Goal: Task Accomplishment & Management: Manage account settings

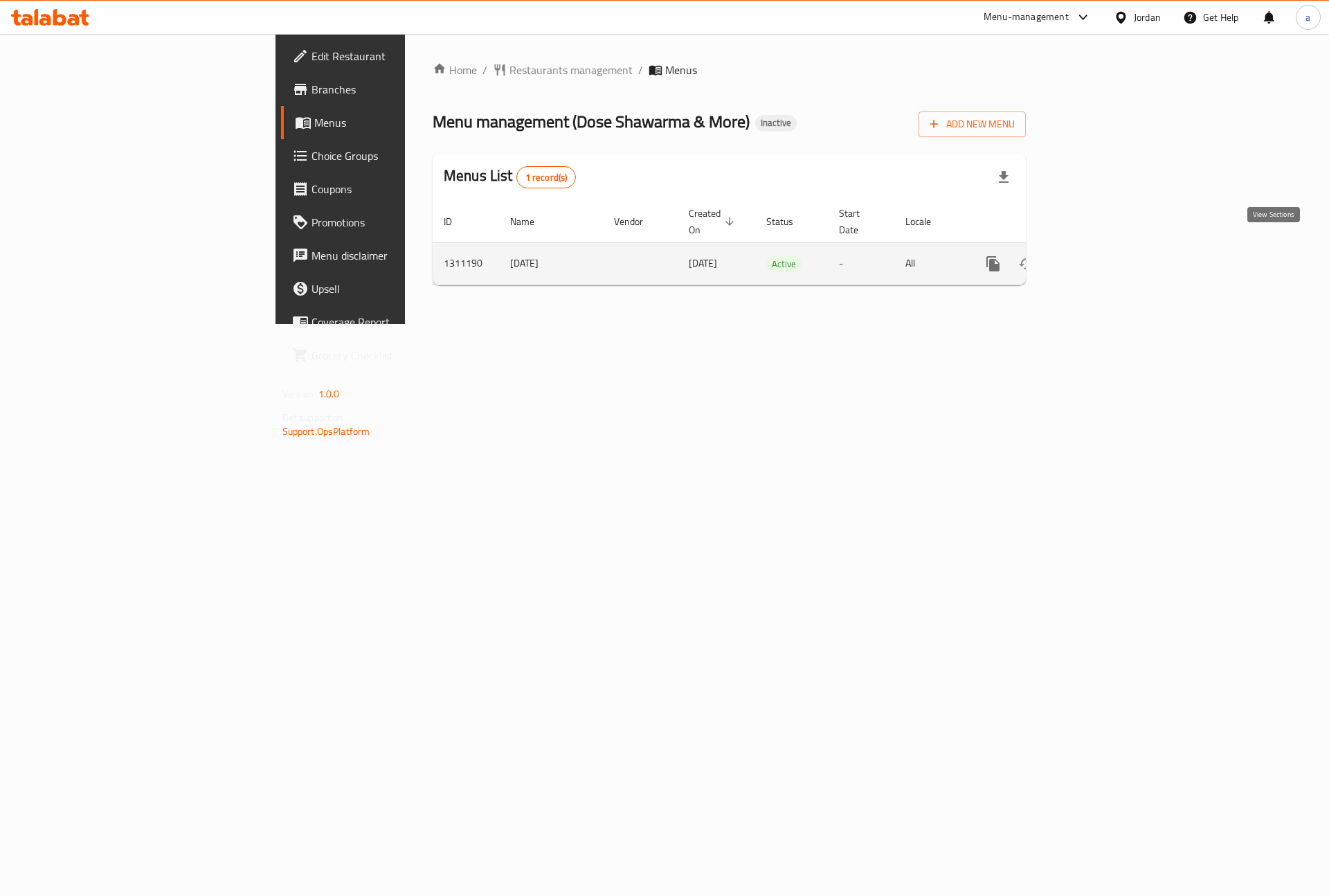
click at [1102, 255] on icon "enhanced table" at bounding box center [1094, 264] width 16 height 16
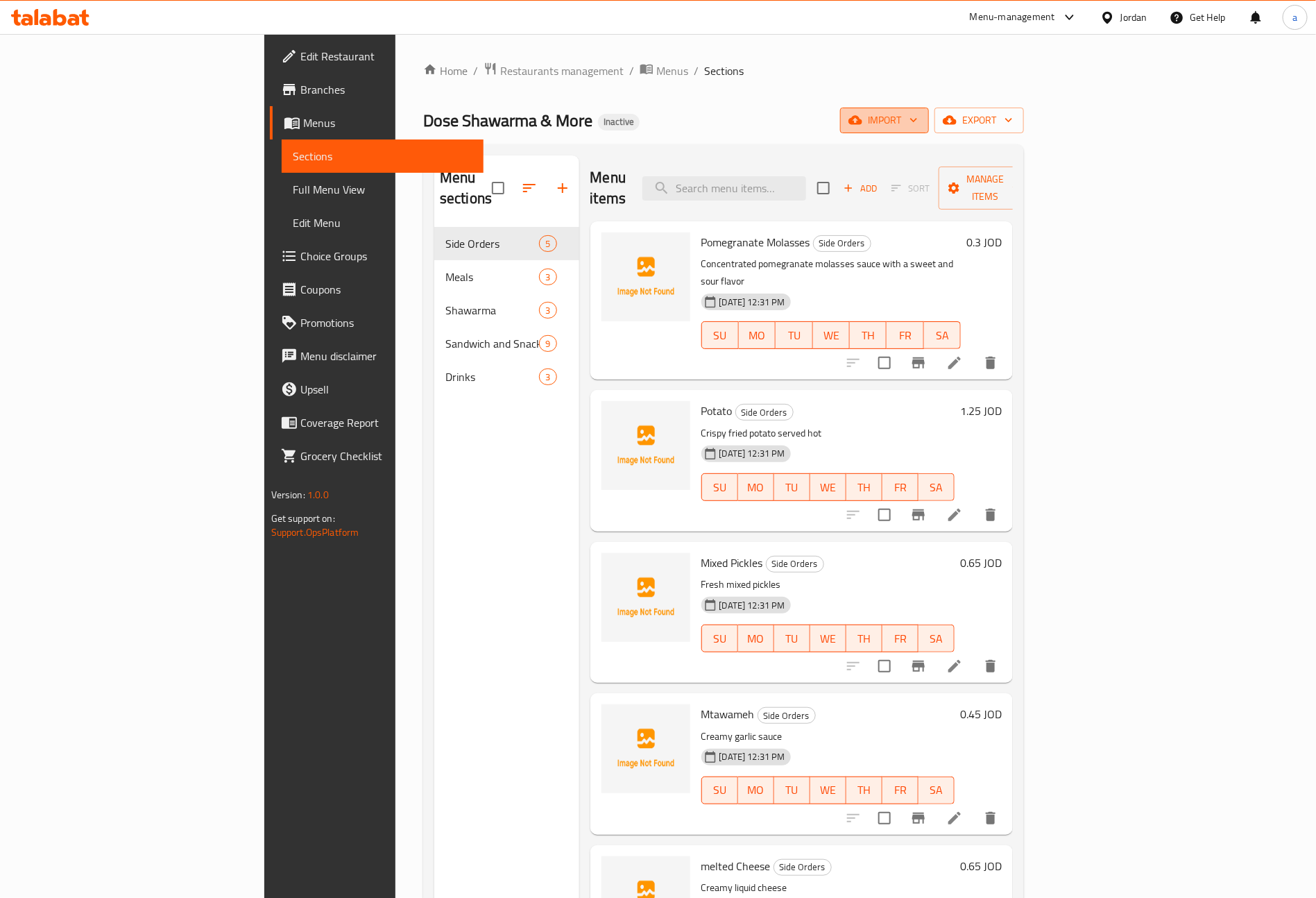
click at [918, 122] on span "import" at bounding box center [884, 120] width 67 height 17
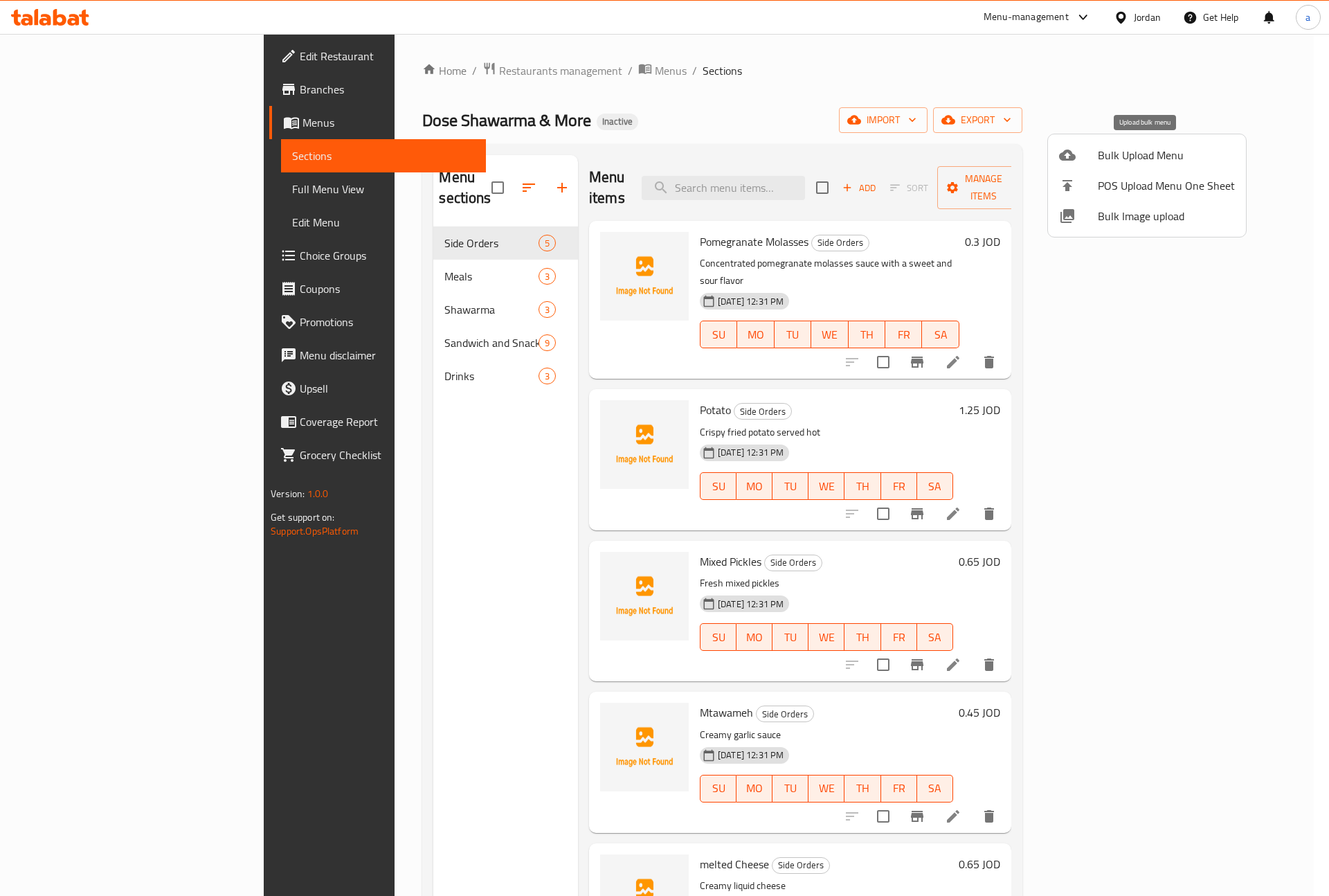
click at [1146, 158] on span "Bulk Upload Menu" at bounding box center [1167, 155] width 137 height 16
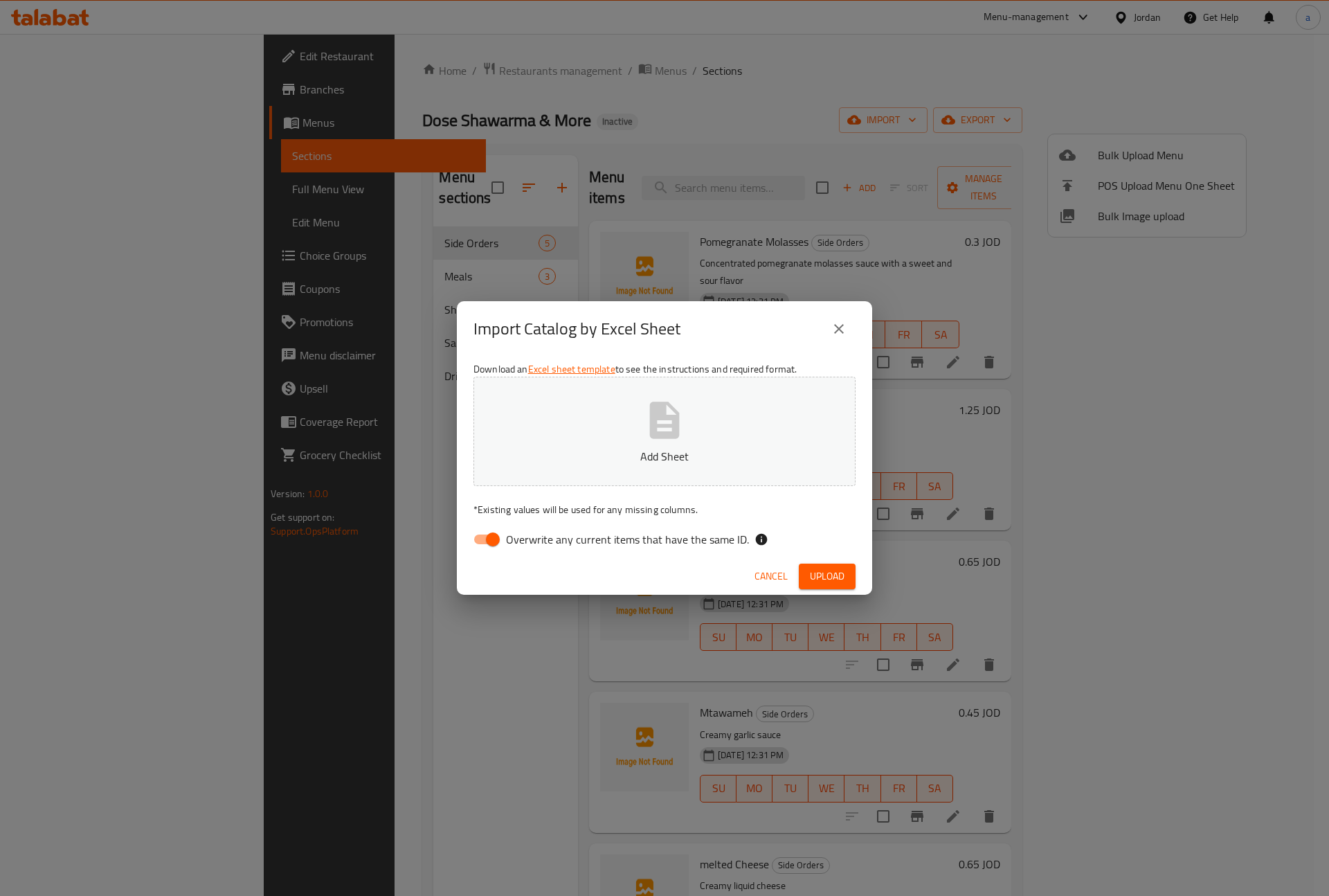
click at [489, 528] on input "Overwrite any current items that have the same ID." at bounding box center [493, 538] width 78 height 26
checkbox input "false"
click at [596, 443] on button "Add Sheet" at bounding box center [664, 432] width 382 height 109
click at [804, 567] on button "Upload" at bounding box center [827, 576] width 57 height 26
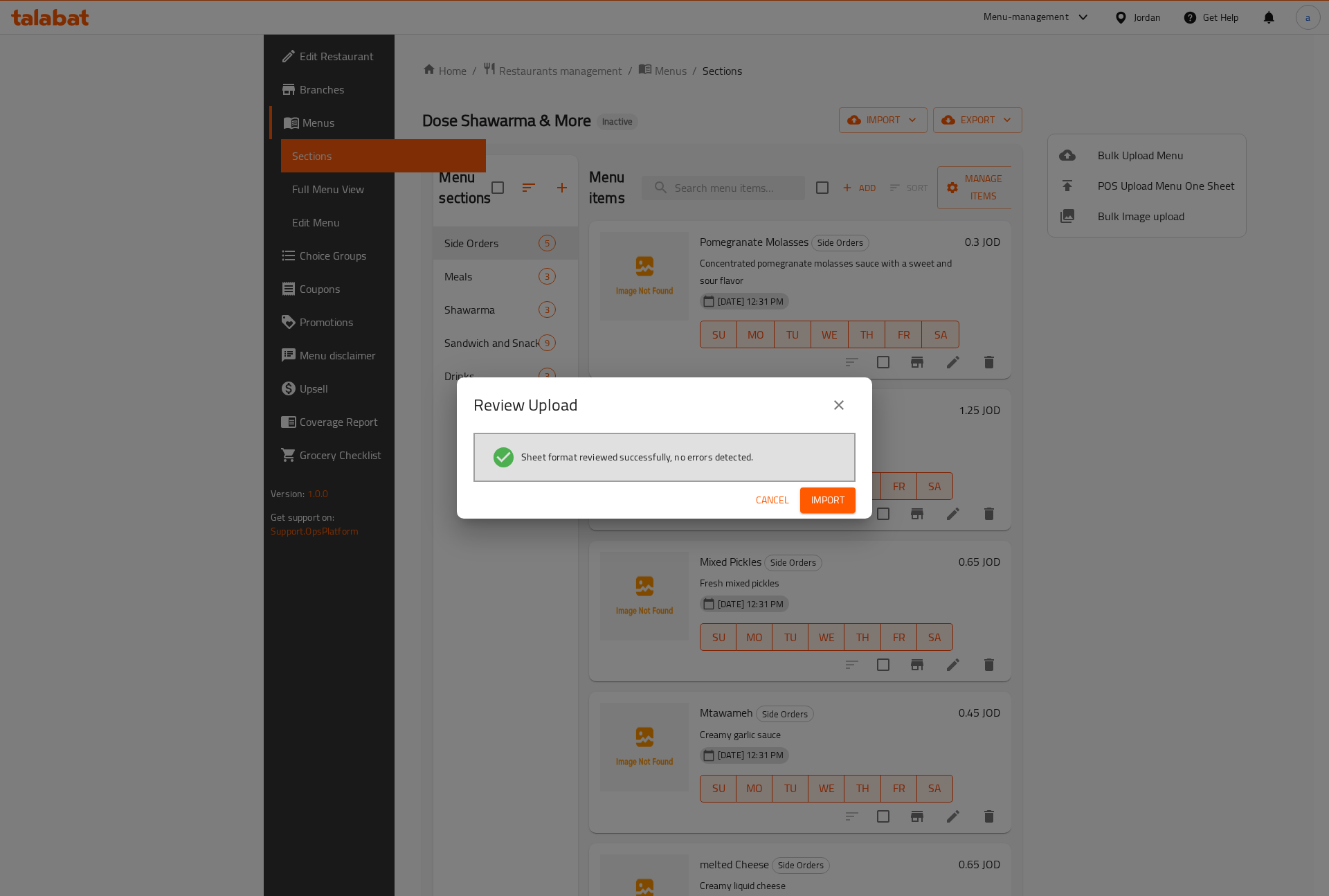
click at [802, 499] on button "Import" at bounding box center [828, 500] width 56 height 26
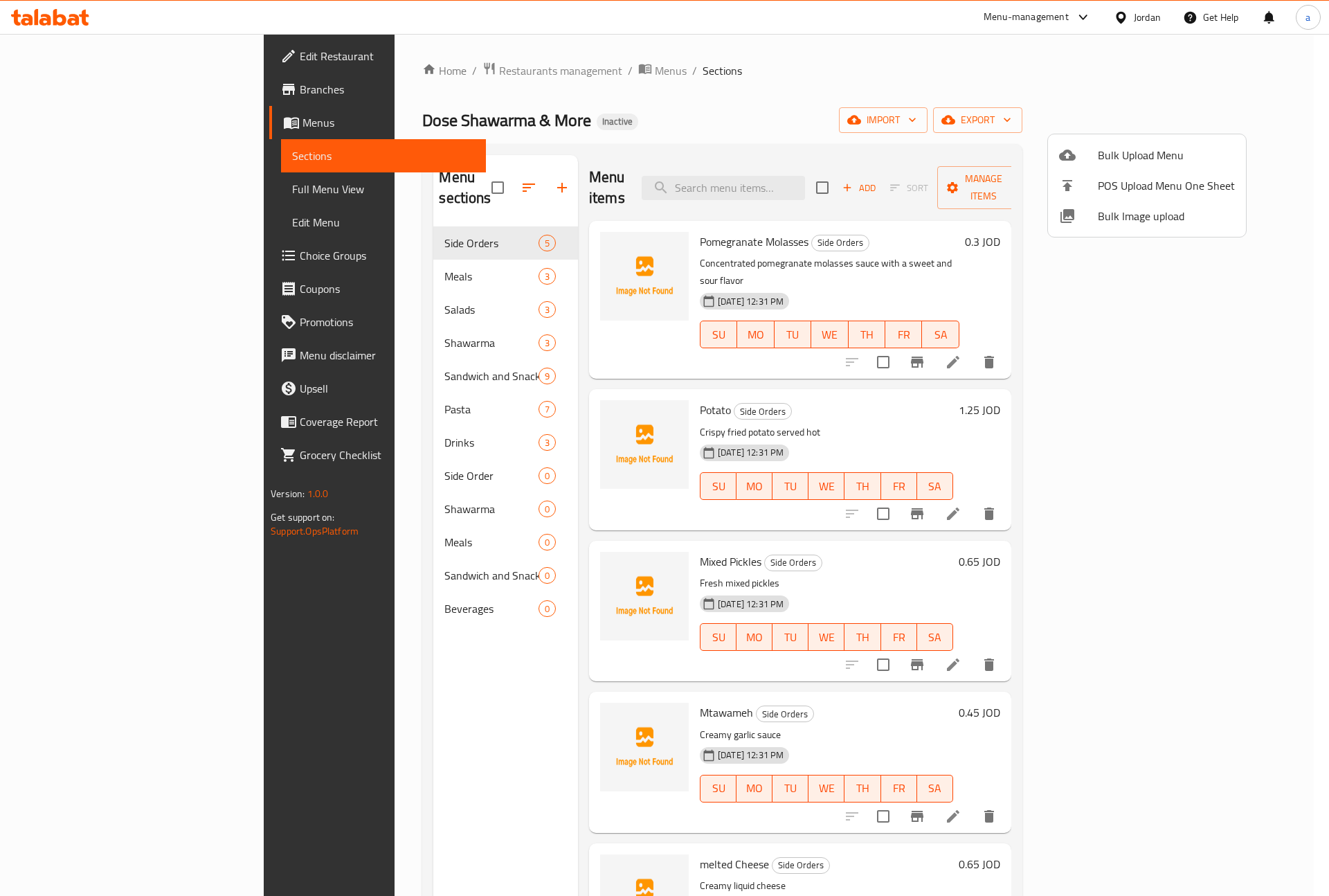
click at [985, 79] on div at bounding box center [664, 448] width 1329 height 896
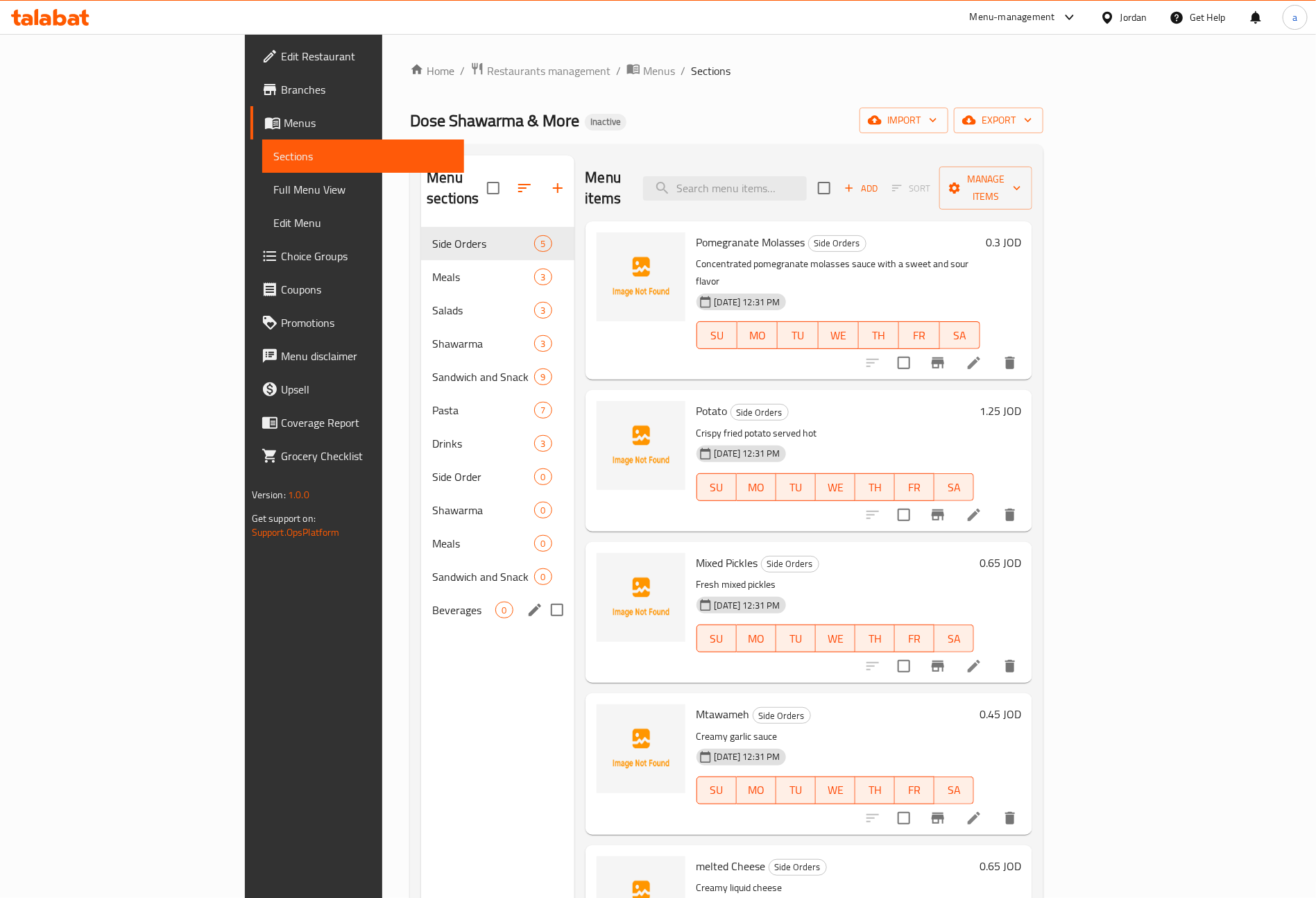
click at [542, 595] on input "Menu sections" at bounding box center [557, 610] width 29 height 29
checkbox input "true"
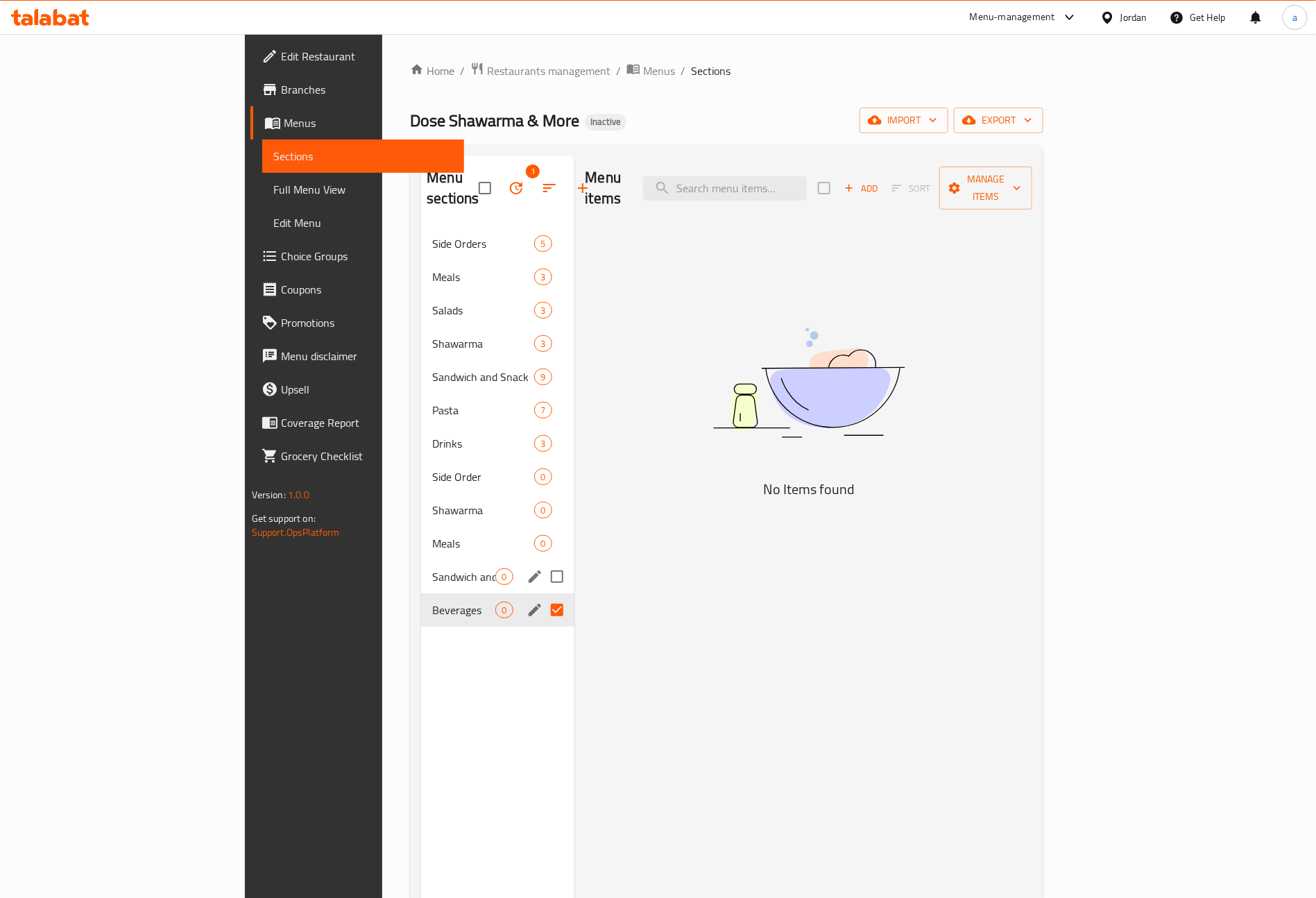
click at [542, 561] on input "Menu sections" at bounding box center [557, 576] width 29 height 29
checkbox input "true"
click at [542, 529] on input "Menu sections" at bounding box center [557, 543] width 29 height 29
checkbox input "true"
click at [542, 496] on input "Menu sections" at bounding box center [557, 510] width 29 height 29
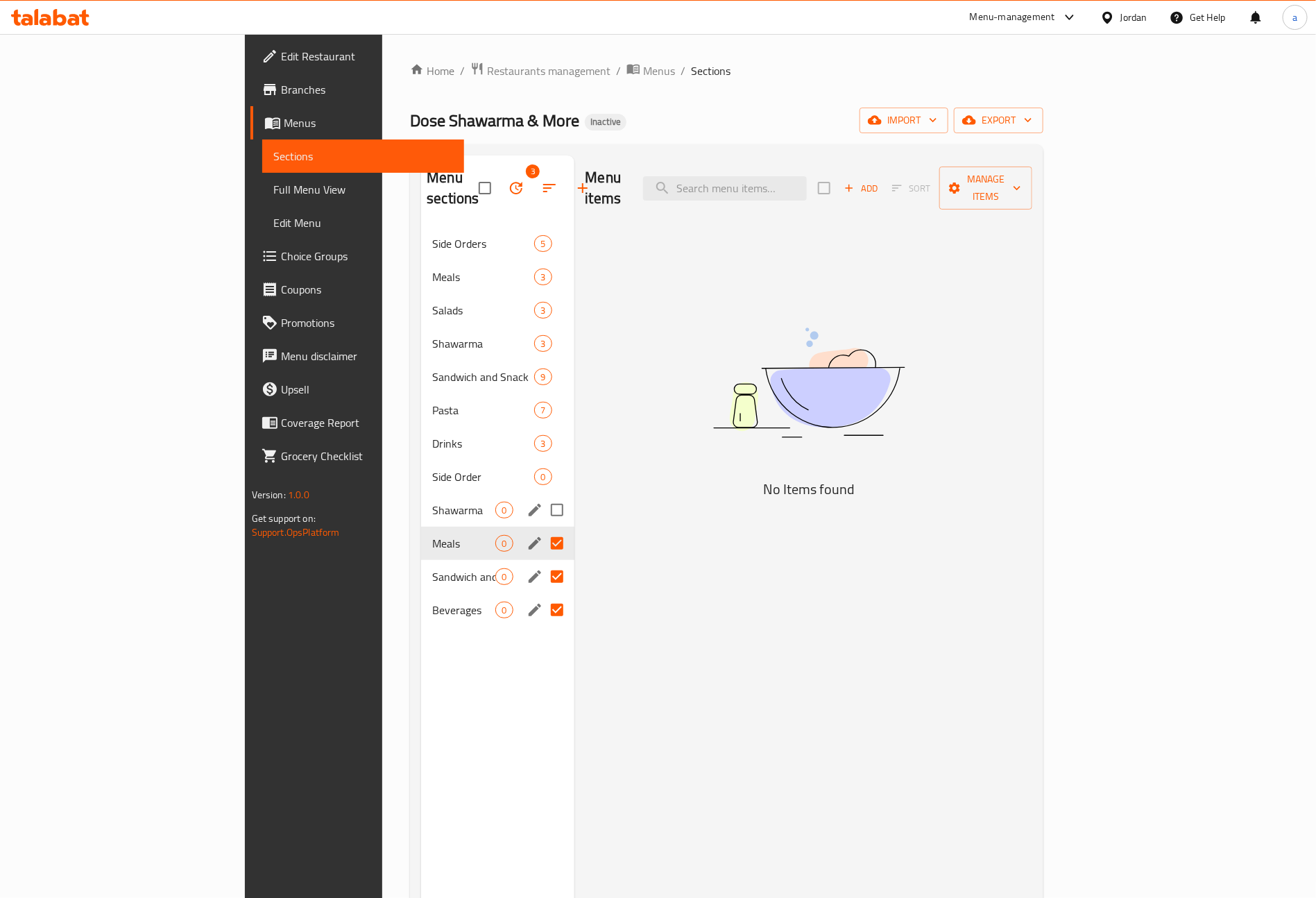
checkbox input "true"
click at [542, 462] on input "Menu sections" at bounding box center [557, 476] width 29 height 29
checkbox input "true"
click at [421, 196] on div "Menu sections 5" at bounding box center [497, 188] width 153 height 66
click at [508, 186] on icon "button" at bounding box center [516, 187] width 16 height 16
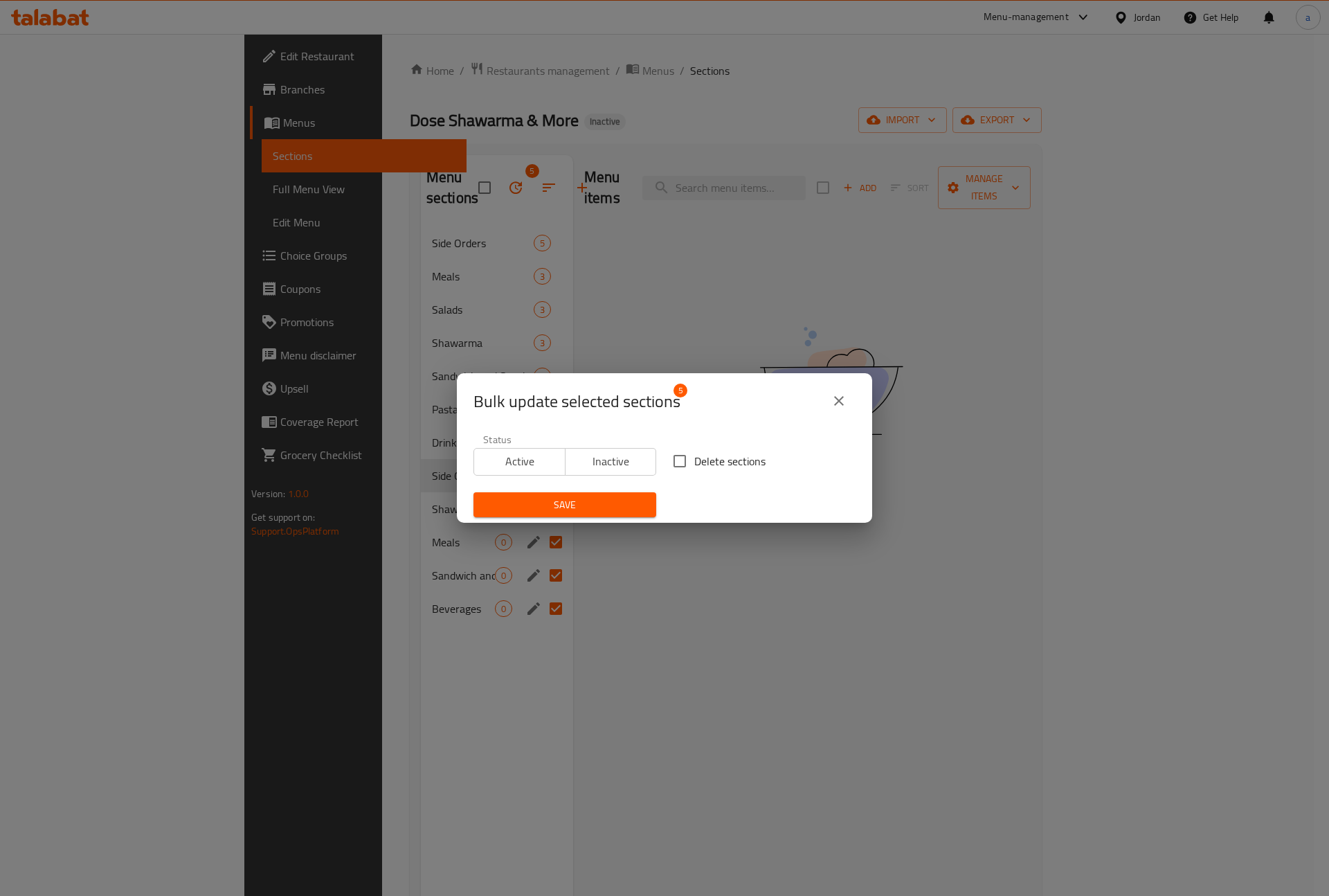
click at [719, 465] on span "Delete sections" at bounding box center [730, 461] width 71 height 16
click at [695, 465] on input "Delete sections" at bounding box center [680, 461] width 29 height 29
checkbox input "true"
click at [528, 512] on span "Save" at bounding box center [565, 505] width 161 height 17
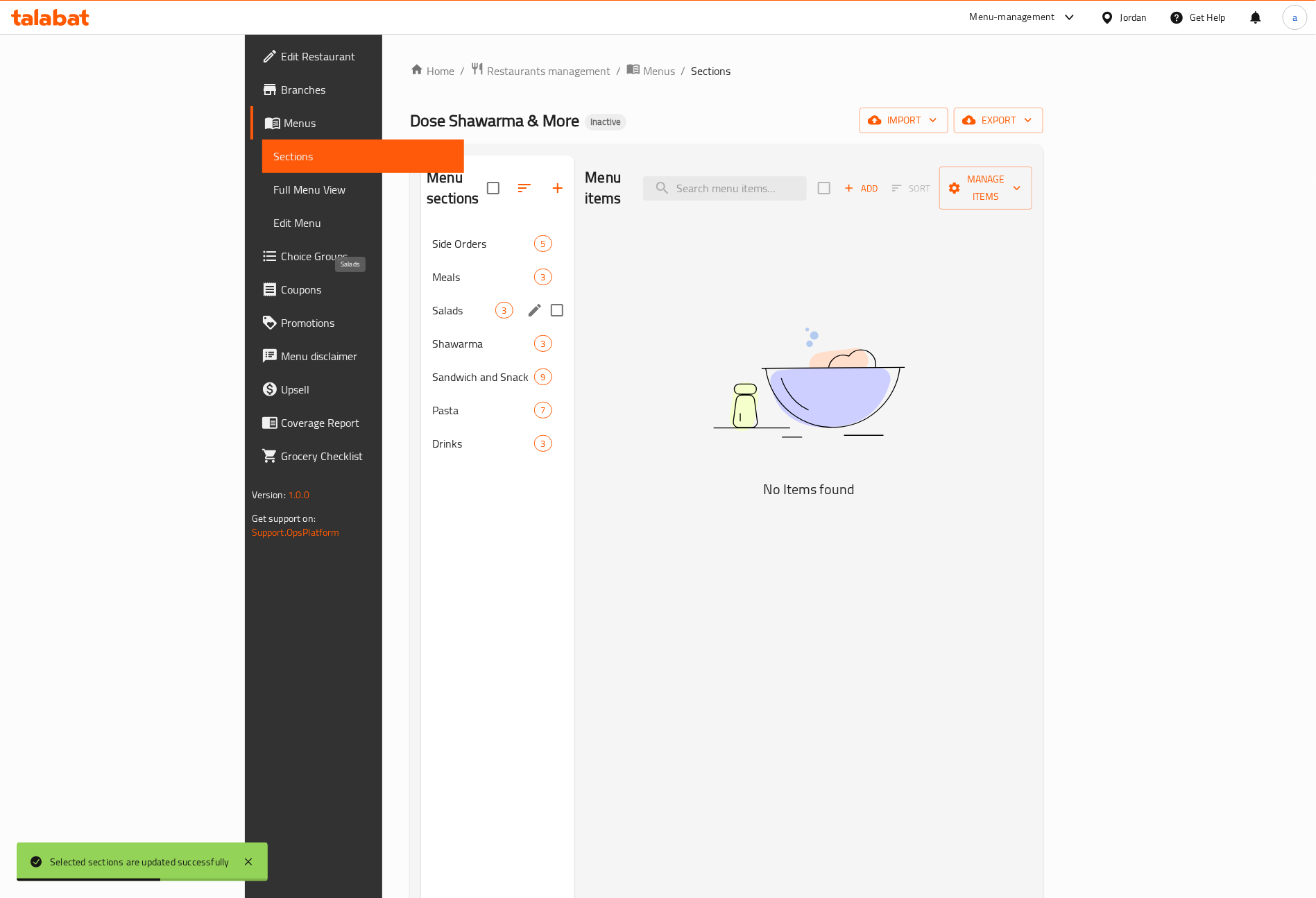
click at [433, 302] on span "Salads" at bounding box center [464, 310] width 63 height 16
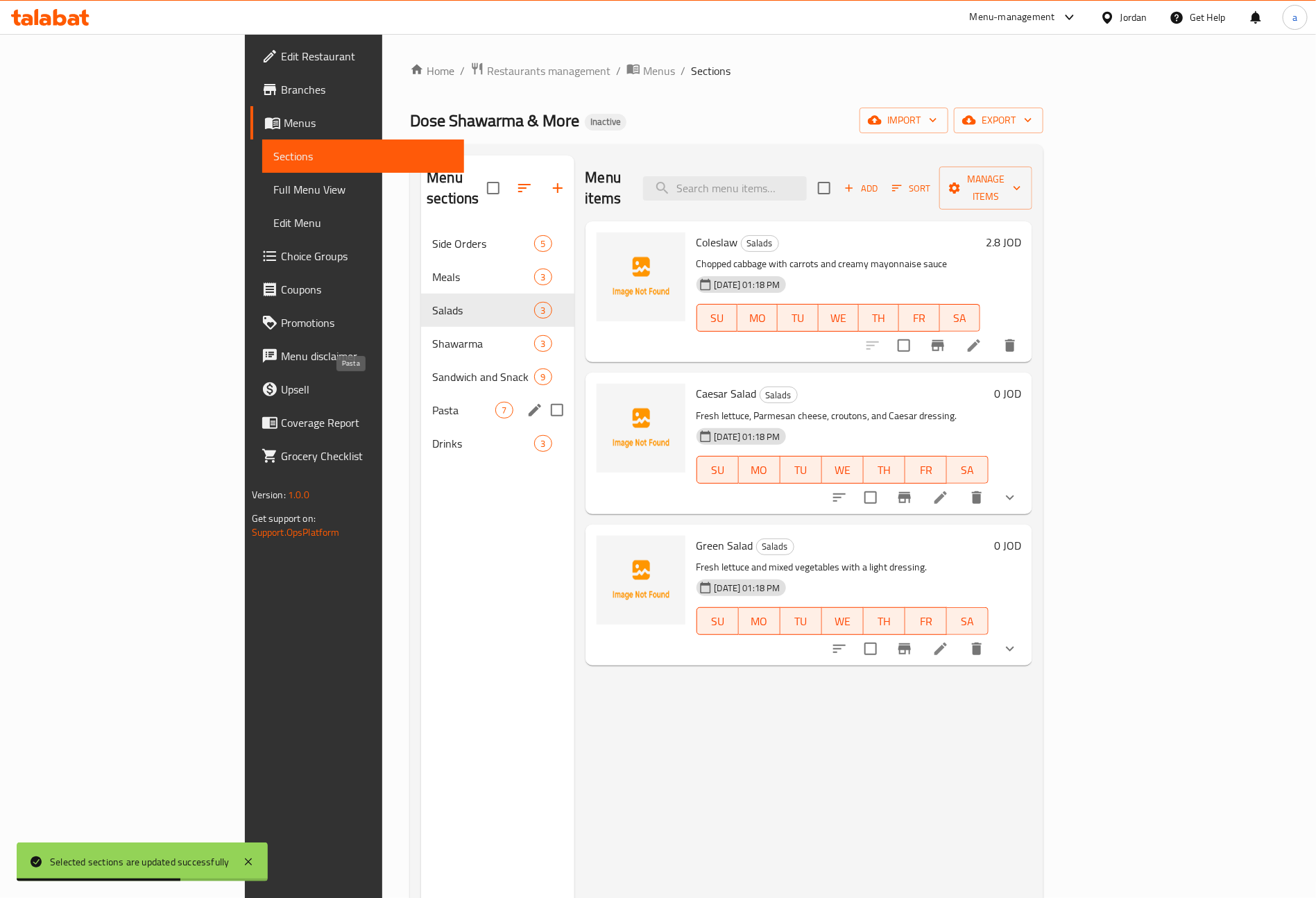
click at [433, 401] on span "Pasta" at bounding box center [464, 410] width 63 height 16
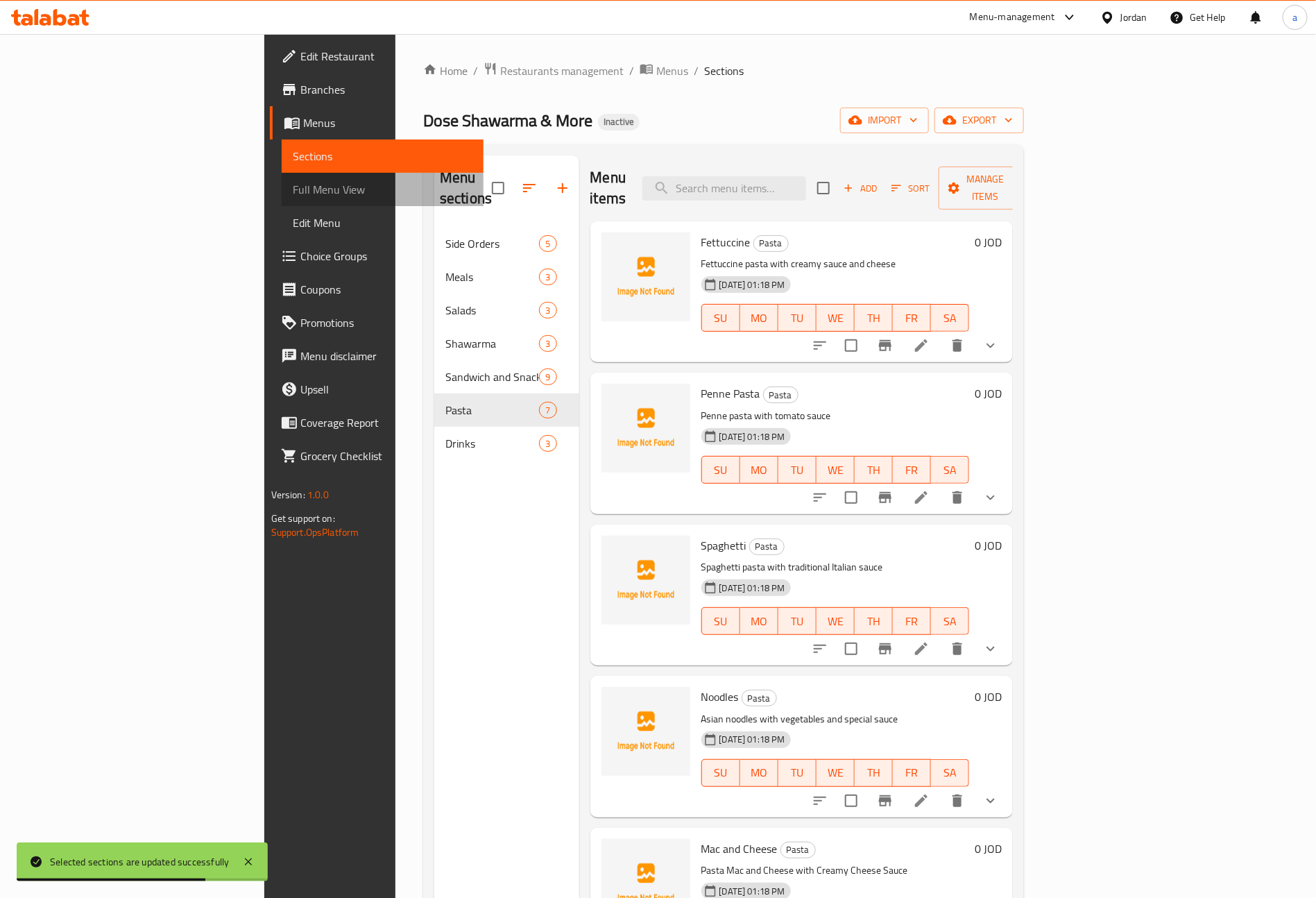
click at [293, 189] on span "Full Menu View" at bounding box center [382, 189] width 180 height 16
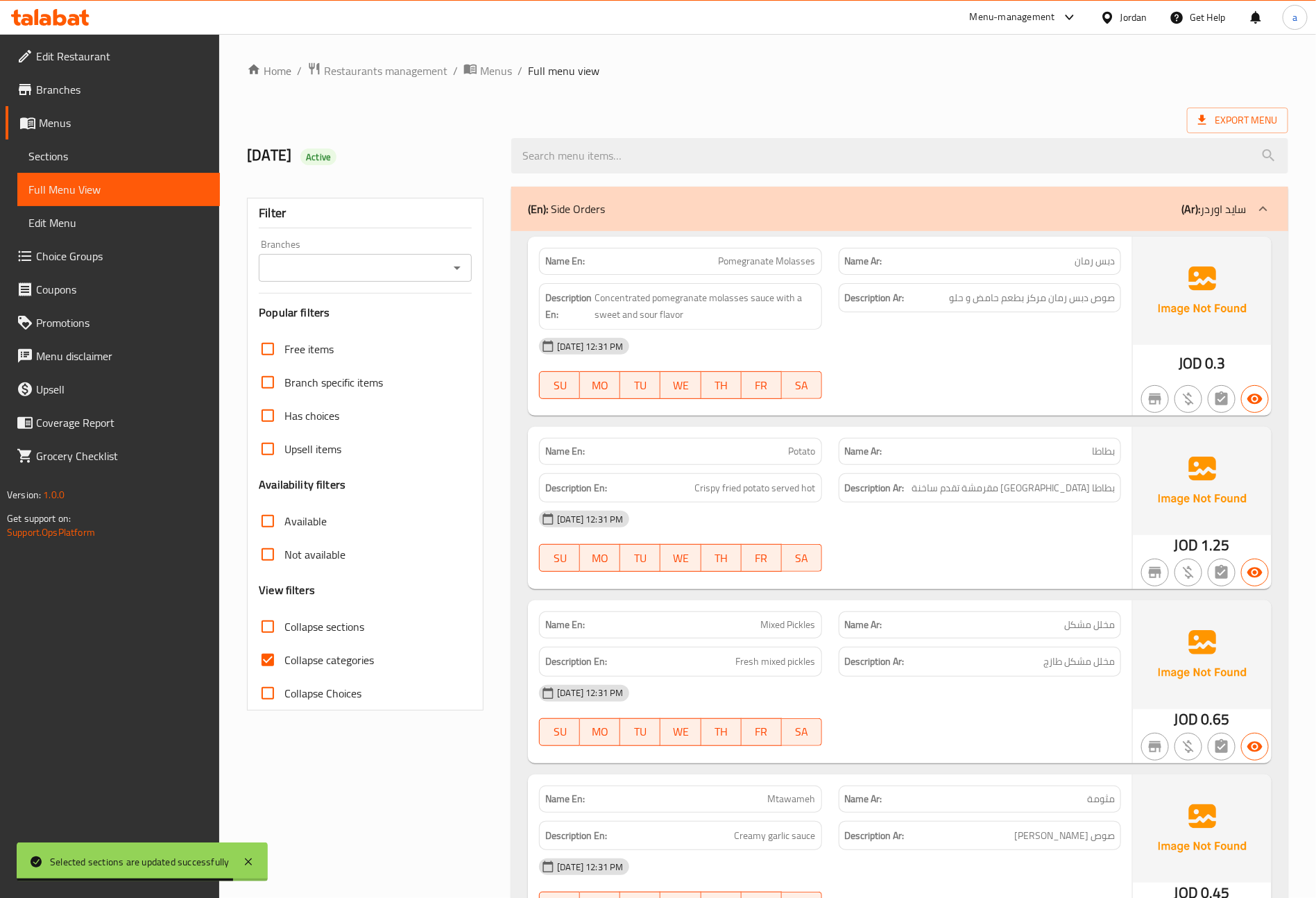
click at [269, 668] on input "Collapse categories" at bounding box center [268, 659] width 33 height 33
checkbox input "false"
click at [272, 630] on input "Collapse sections" at bounding box center [268, 626] width 33 height 33
checkbox input "true"
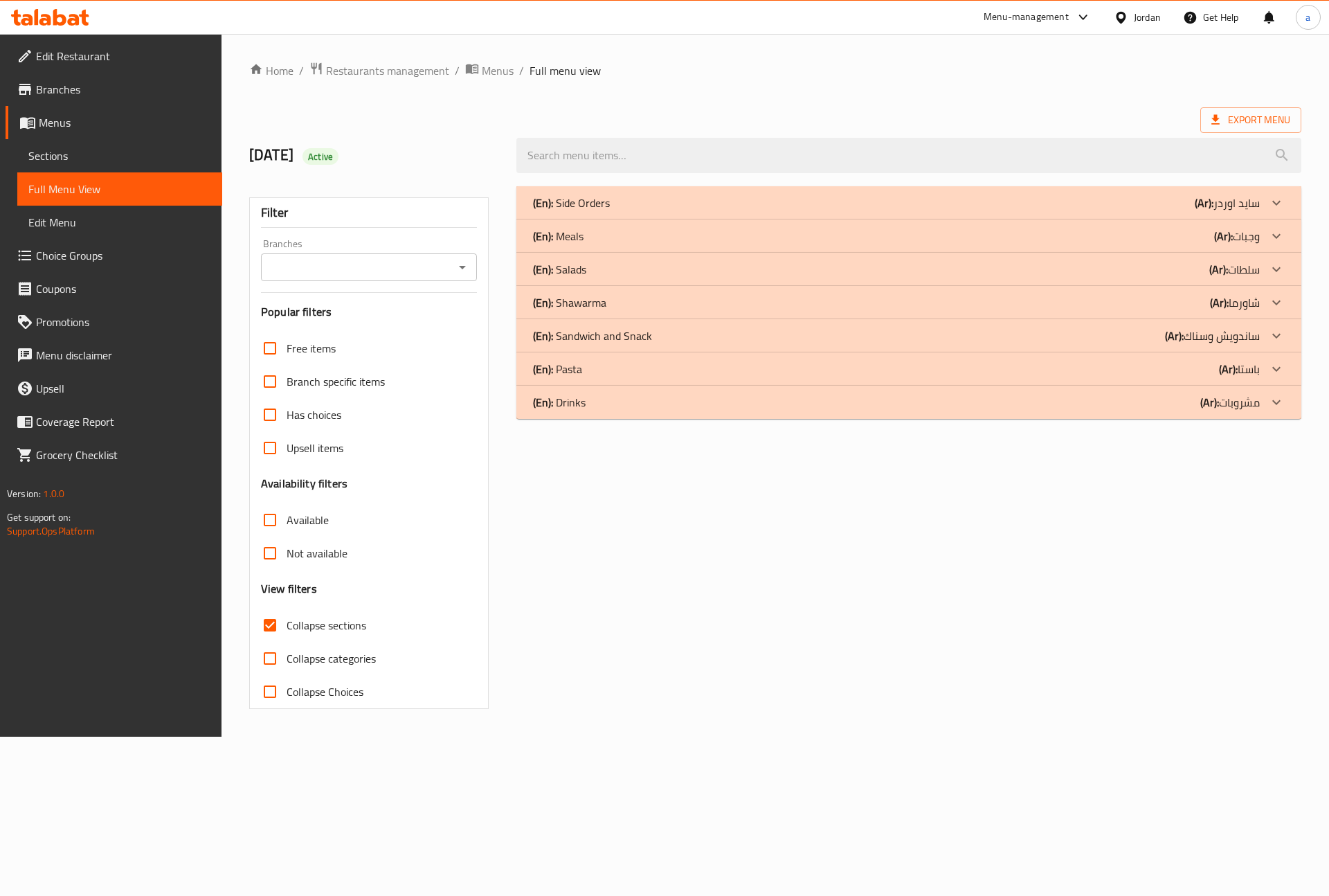
click at [861, 380] on div "(En): Pasta (Ar): باستا" at bounding box center [909, 369] width 785 height 33
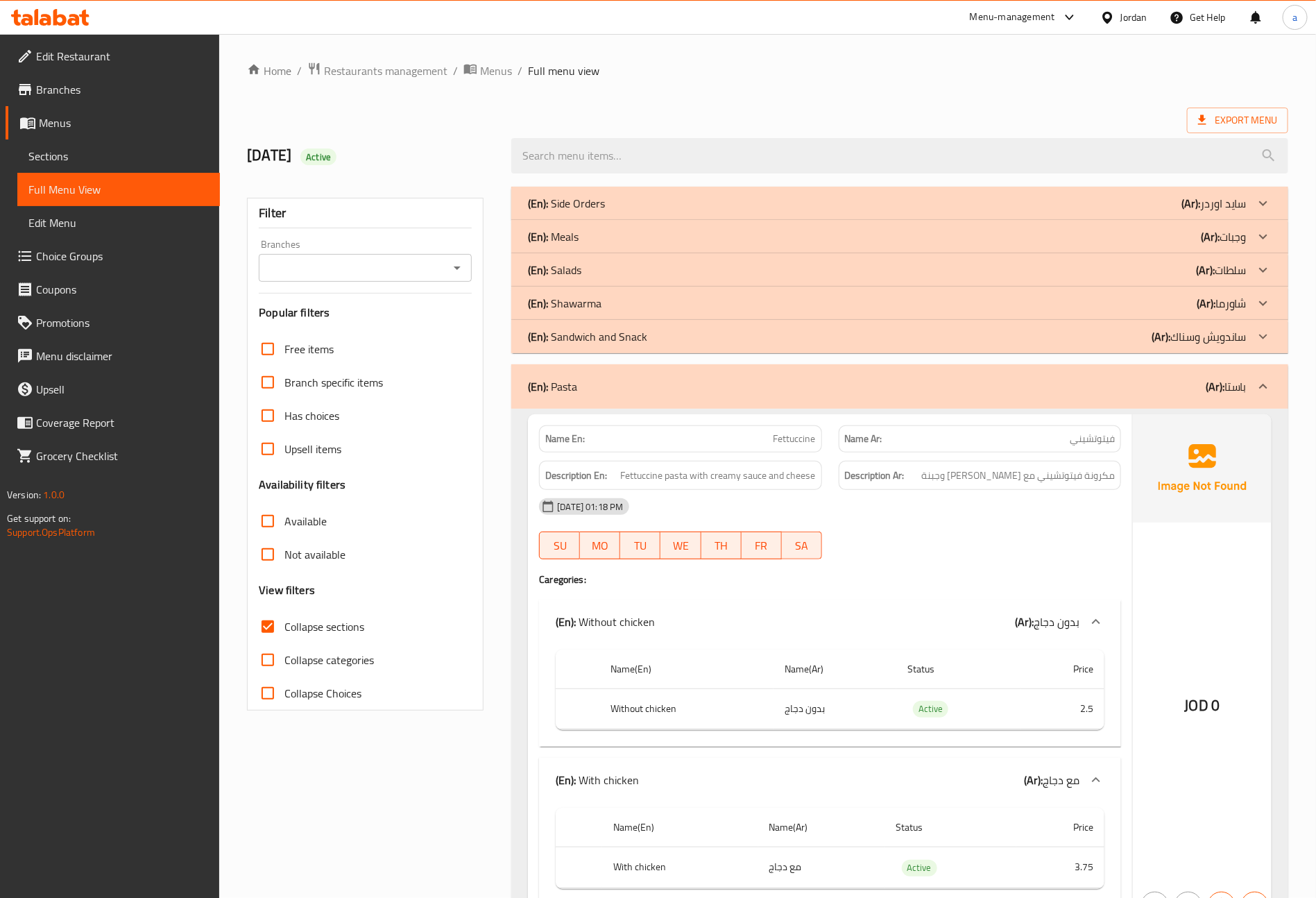
click at [939, 281] on div "(En): Salads (Ar): سلطات" at bounding box center [900, 270] width 777 height 33
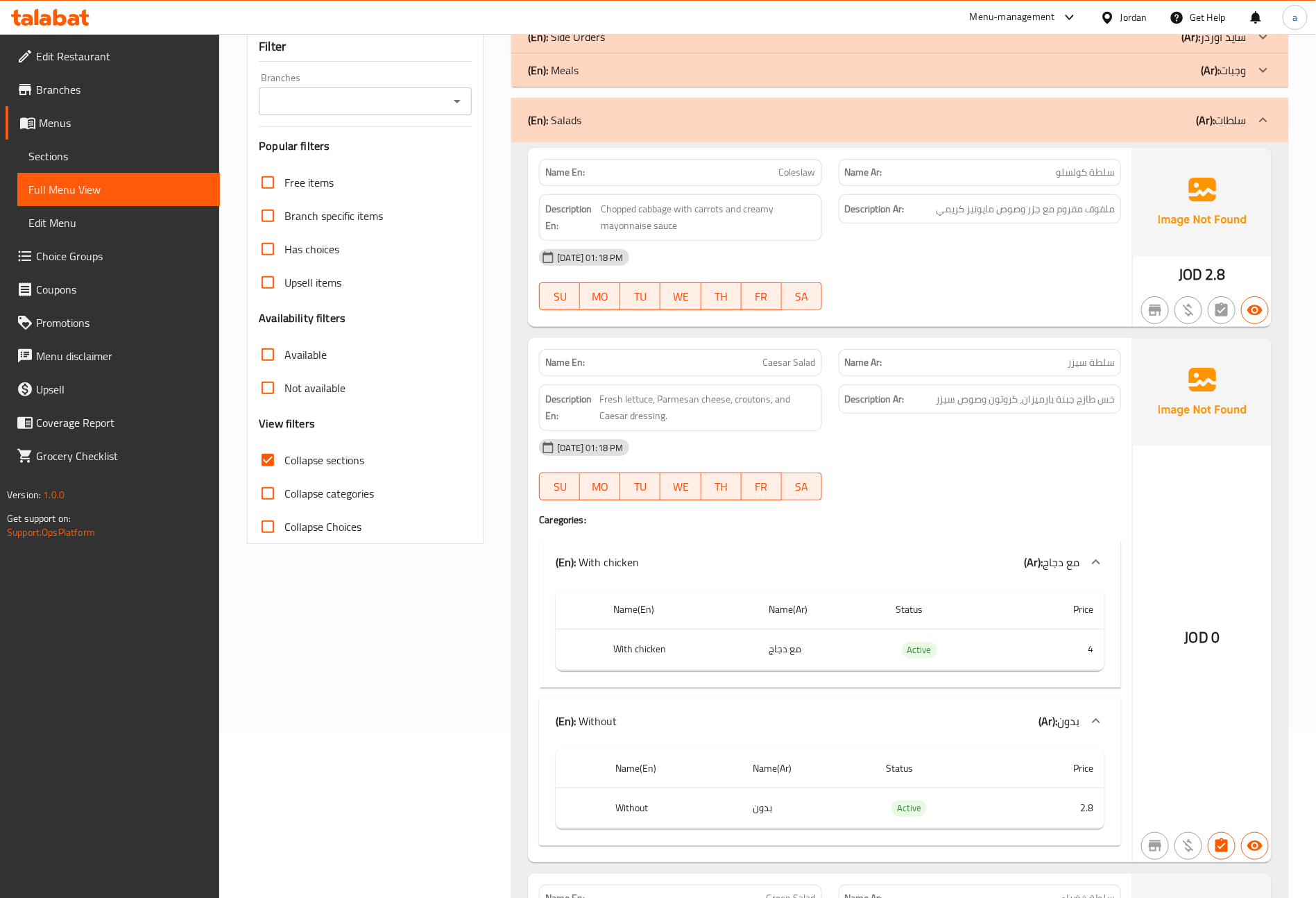
scroll to position [208, 0]
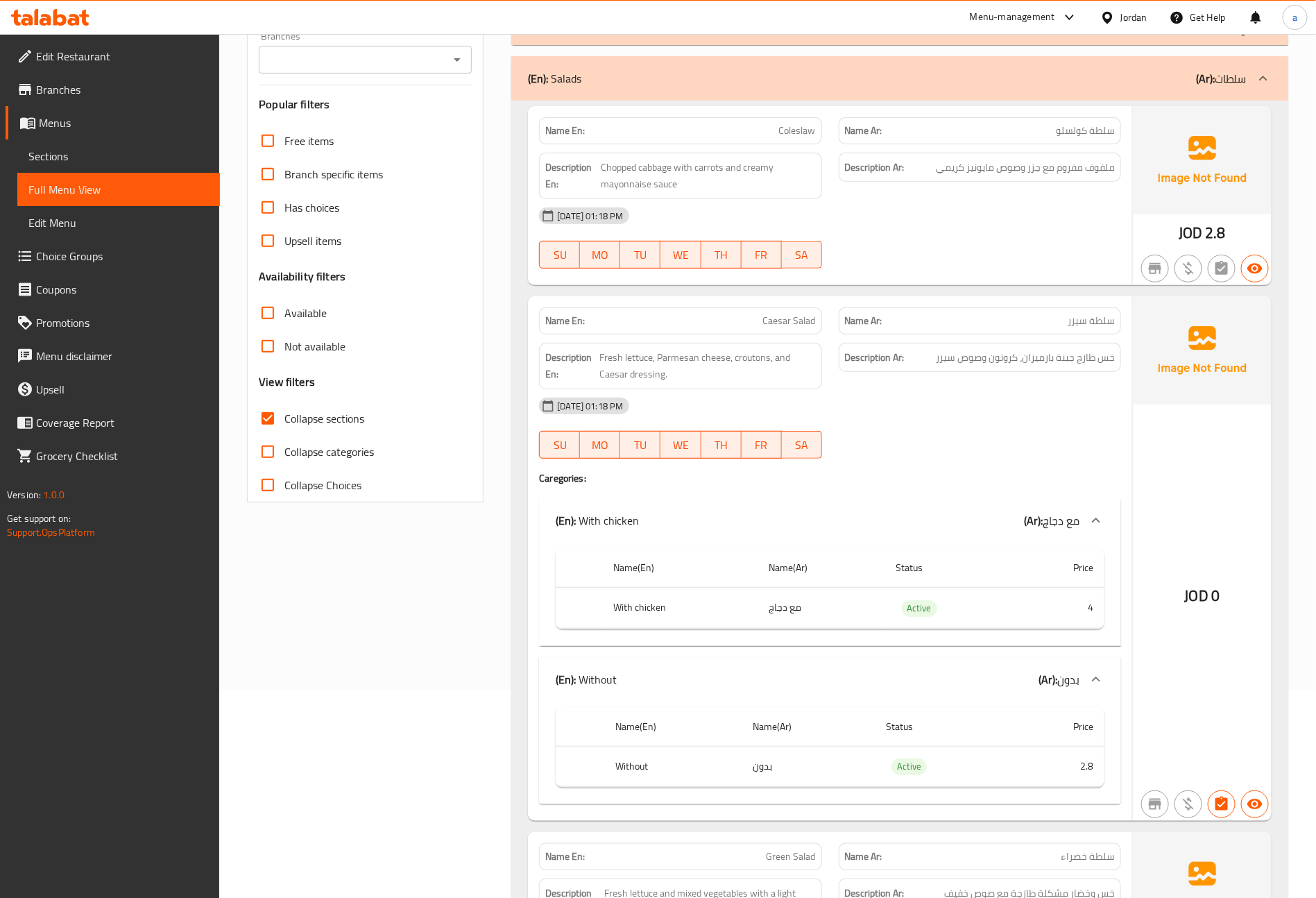
click at [775, 125] on p "Name En: Coleslaw" at bounding box center [679, 131] width 270 height 15
click at [788, 125] on span "Coleslaw" at bounding box center [797, 131] width 37 height 15
copy span "Coleslaw"
click at [885, 232] on div "[DATE] 01:18 PM" at bounding box center [829, 216] width 599 height 33
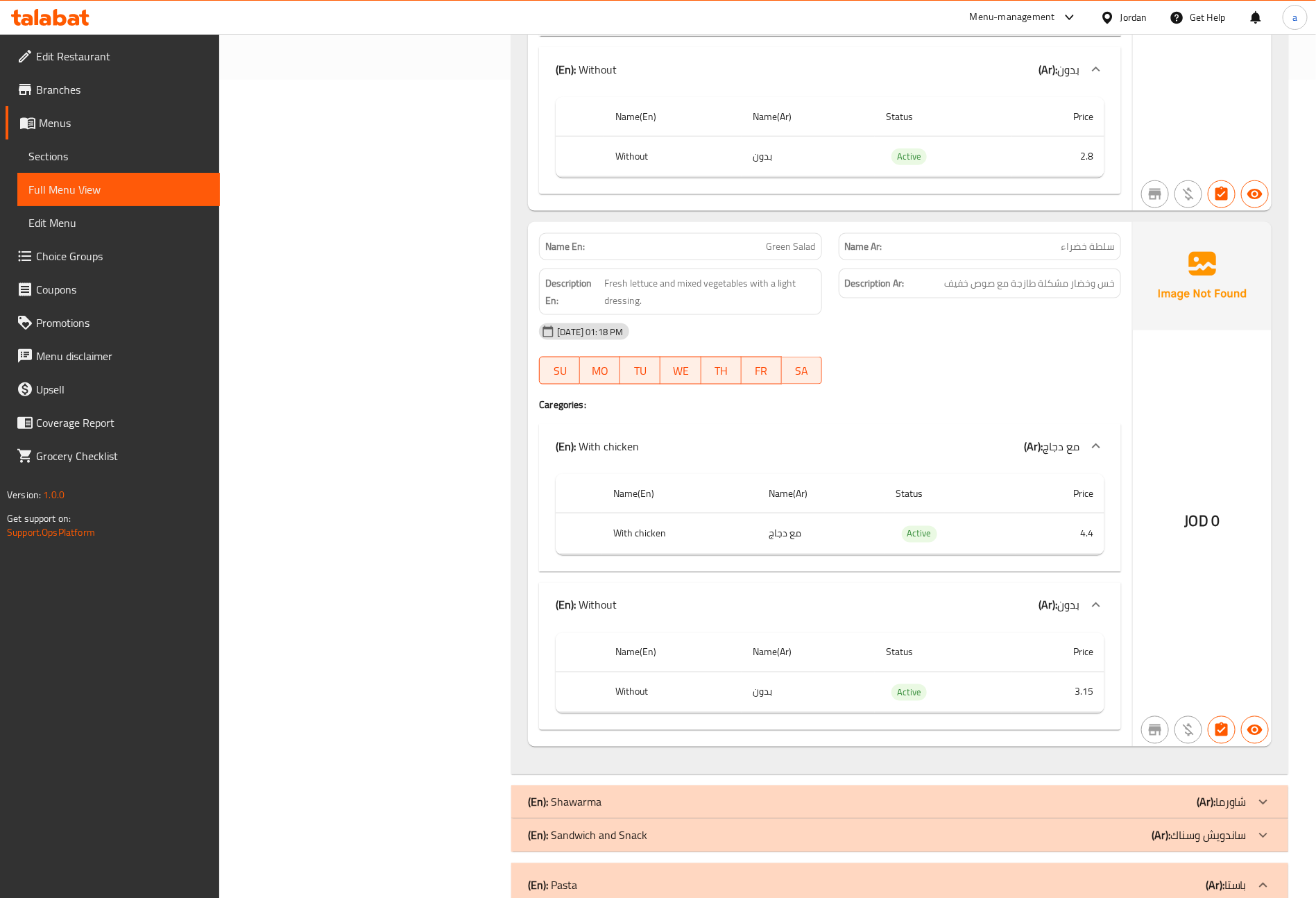
scroll to position [312, 0]
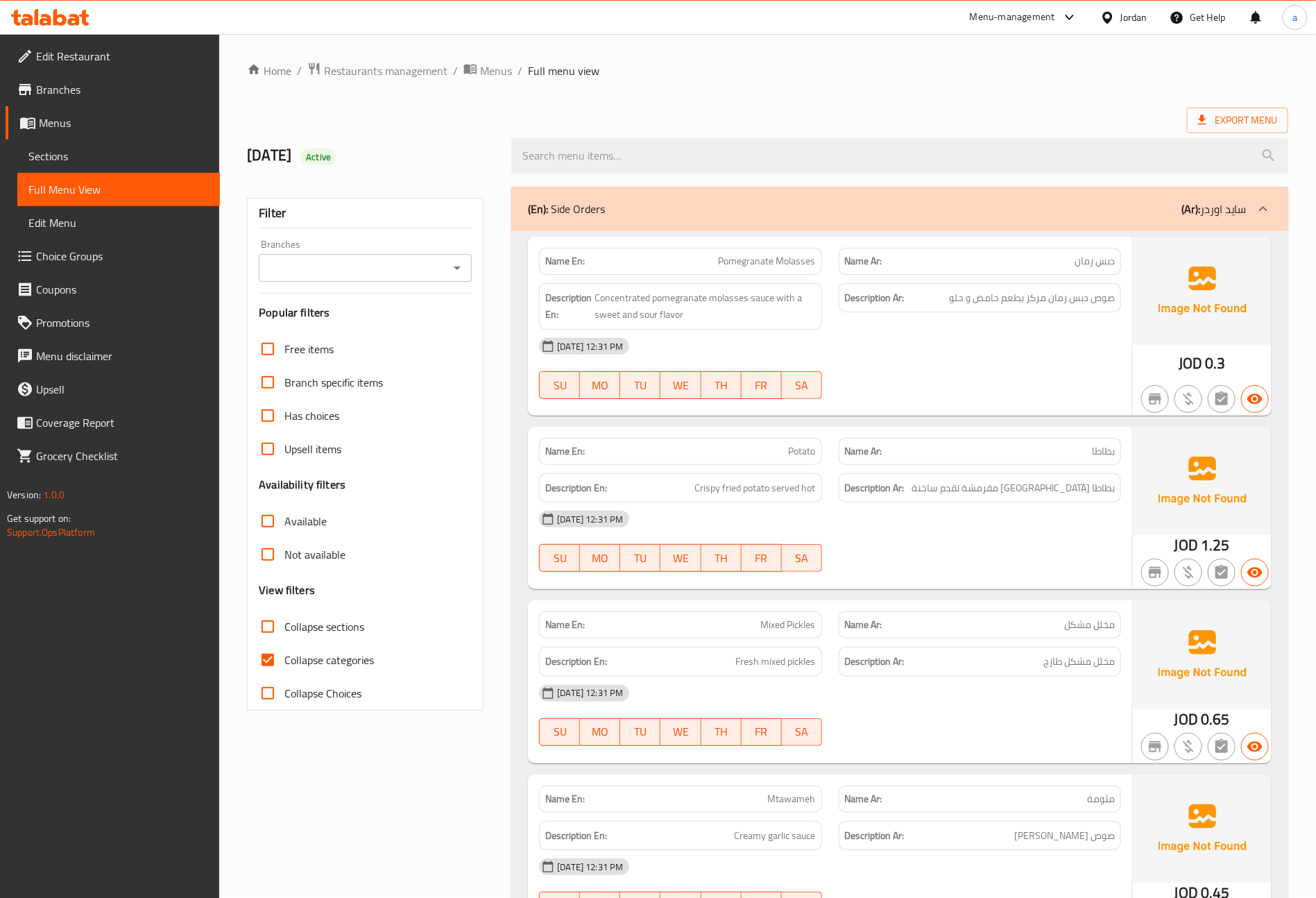
click at [313, 654] on span "Collapse categories" at bounding box center [329, 659] width 90 height 16
click at [284, 654] on input "Collapse categories" at bounding box center [268, 659] width 33 height 33
checkbox input "false"
click at [279, 633] on input "Collapse sections" at bounding box center [268, 626] width 33 height 33
checkbox input "true"
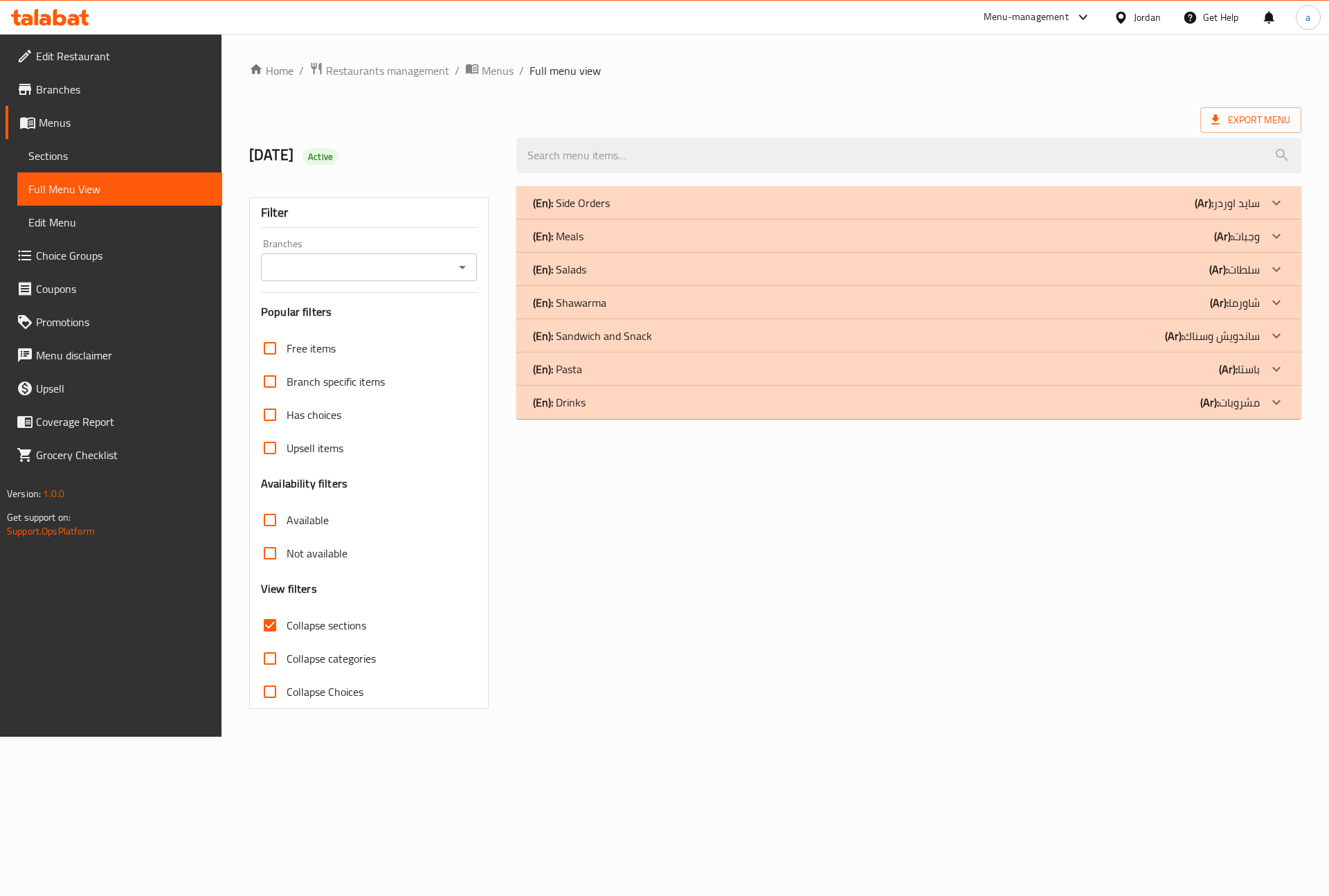
click at [619, 272] on div "(En): Salads (Ar): سلطات" at bounding box center [896, 269] width 727 height 16
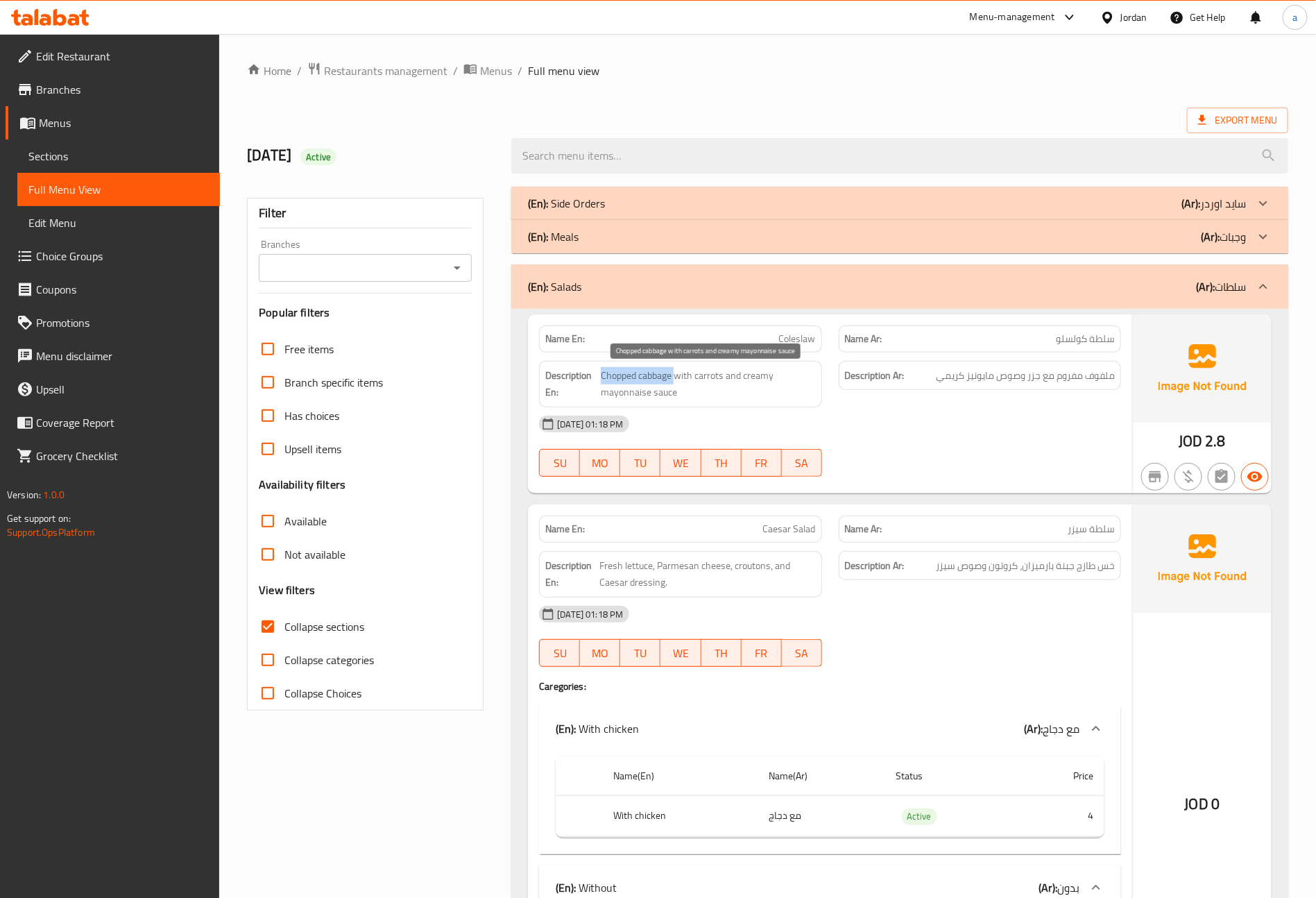
drag, startPoint x: 602, startPoint y: 379, endPoint x: 674, endPoint y: 383, distance: 72.1
click at [674, 383] on span "Chopped cabbage with carrots and creamy mayonnaise sauce" at bounding box center [708, 383] width 214 height 34
copy span "Chopped cabbage"
click at [75, 153] on span "Sections" at bounding box center [118, 156] width 180 height 16
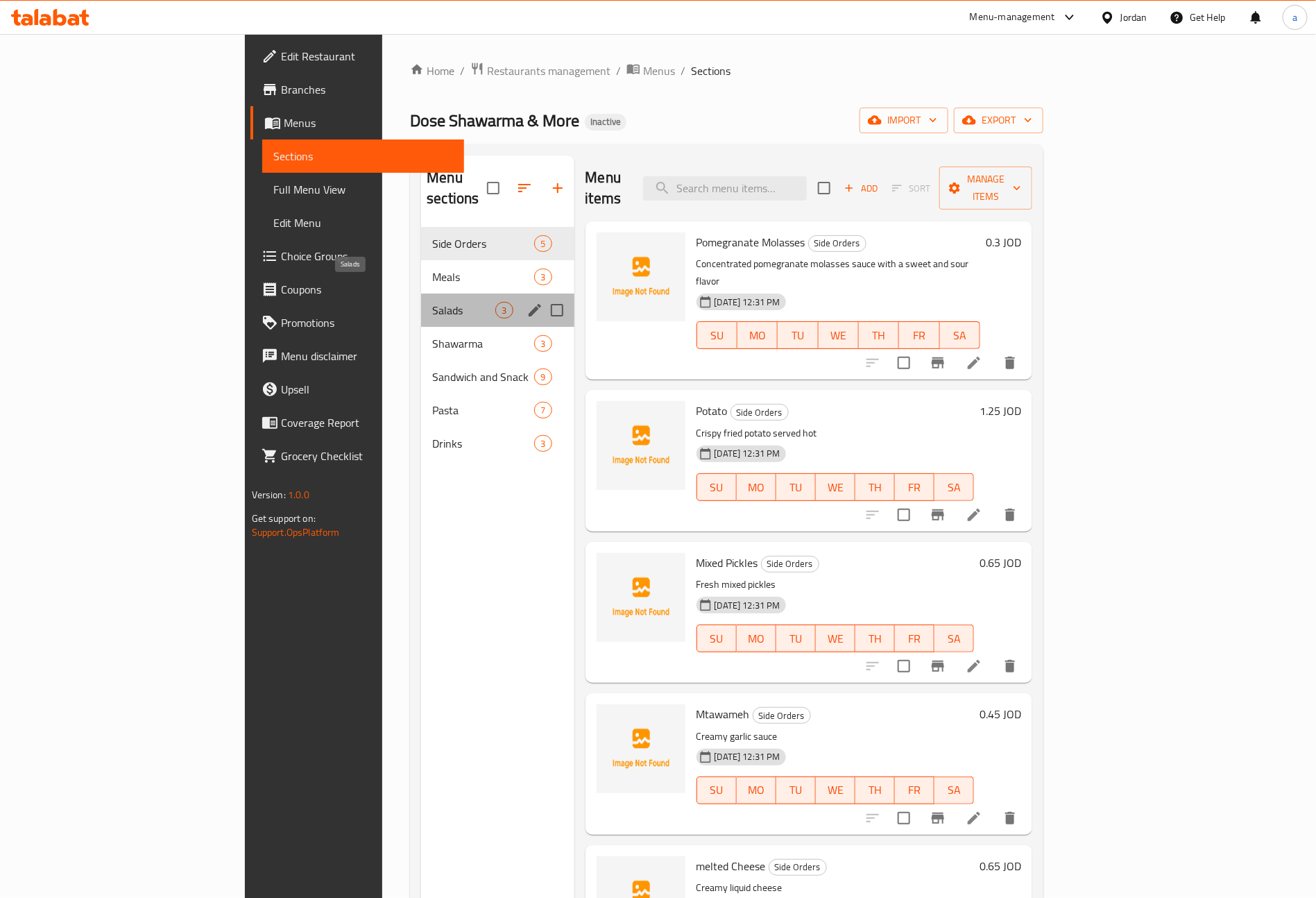
click at [433, 302] on span "Salads" at bounding box center [464, 310] width 63 height 16
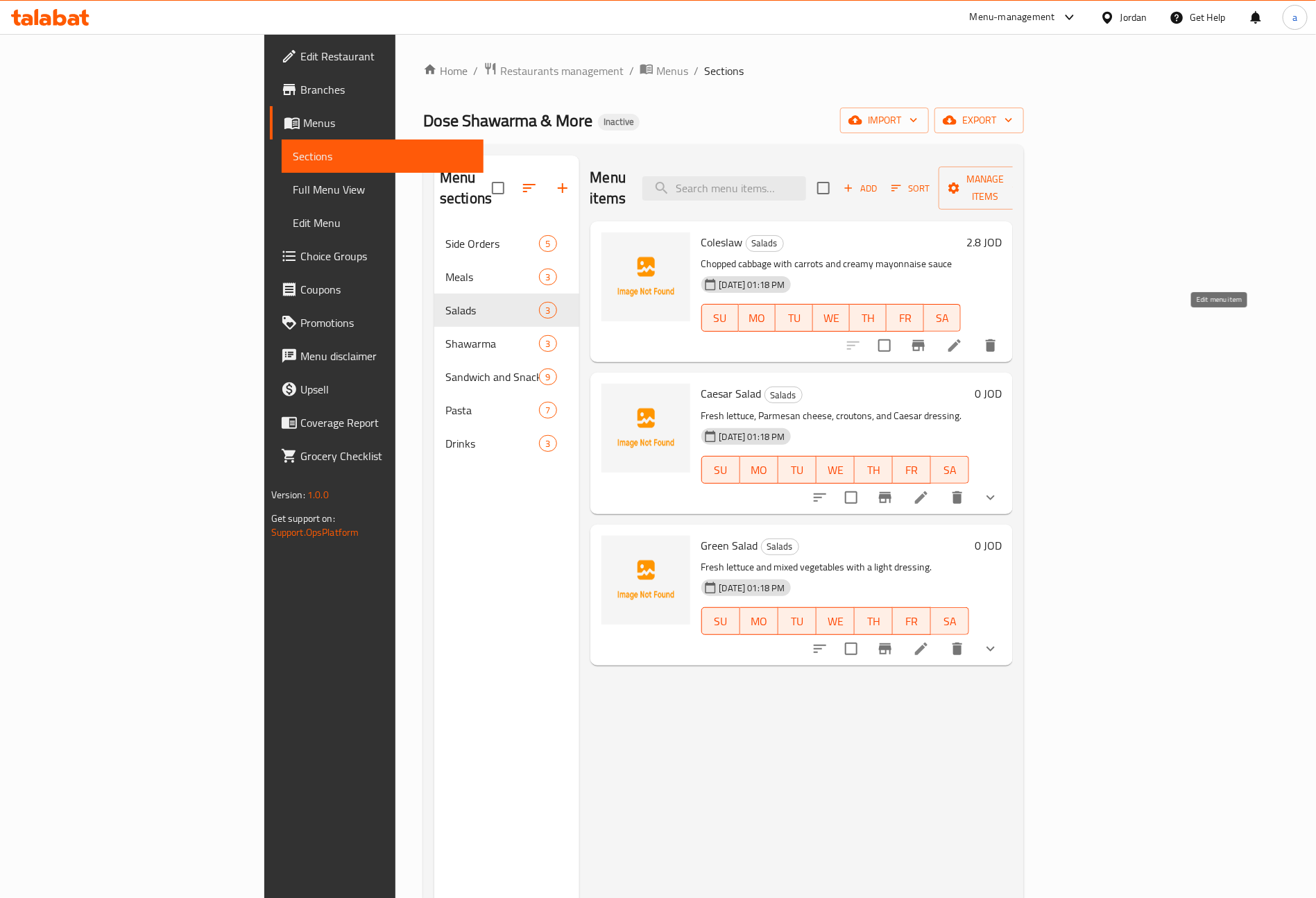
click at [961, 339] on icon at bounding box center [955, 346] width 13 height 13
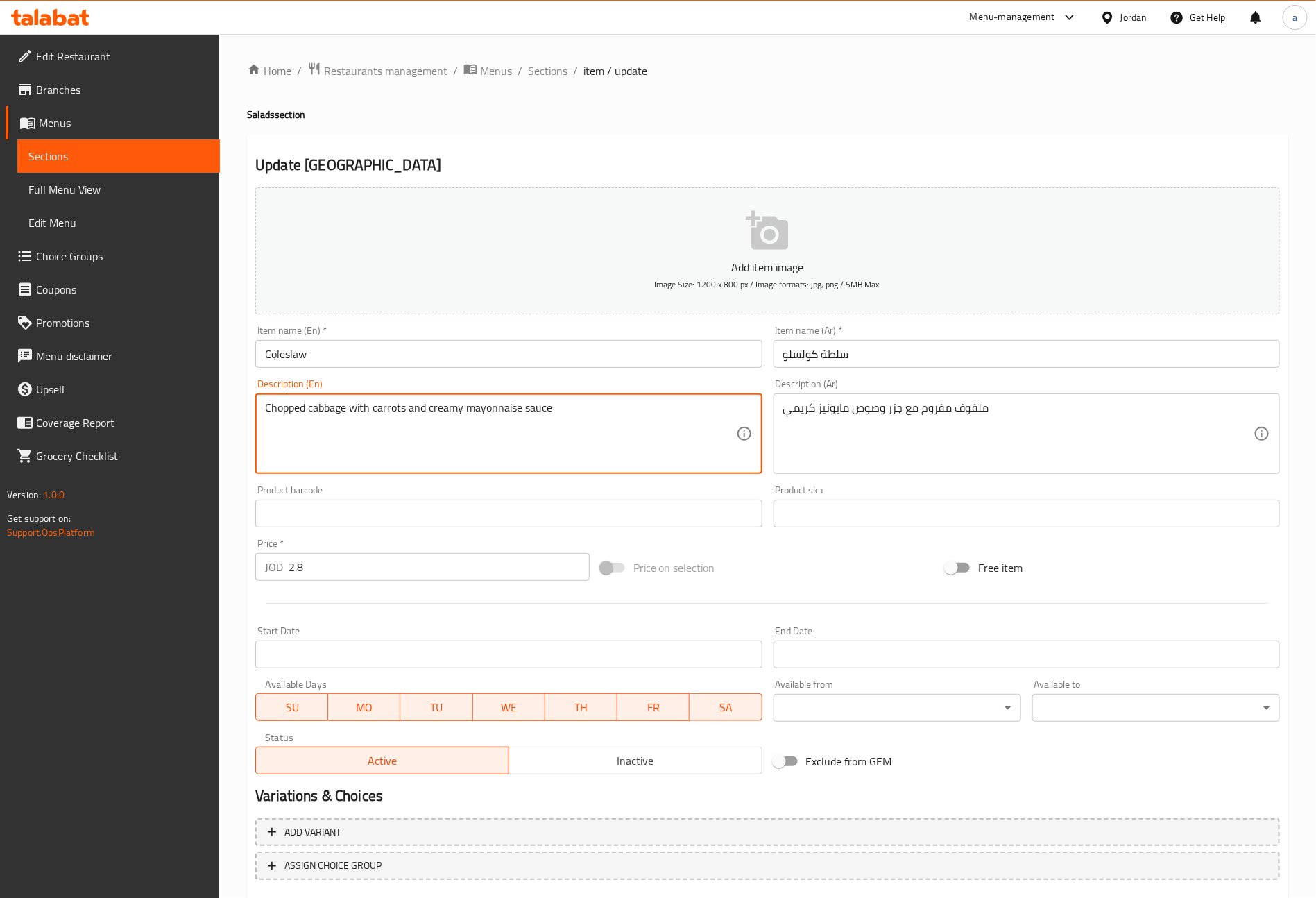
drag, startPoint x: 304, startPoint y: 402, endPoint x: 142, endPoint y: 427, distance: 163.9
click at [140, 427] on div "Edit Restaurant Branches Menus Sections Full Menu View Edit Menu Choice Groups …" at bounding box center [658, 507] width 1316 height 946
paste textarea "Minc"
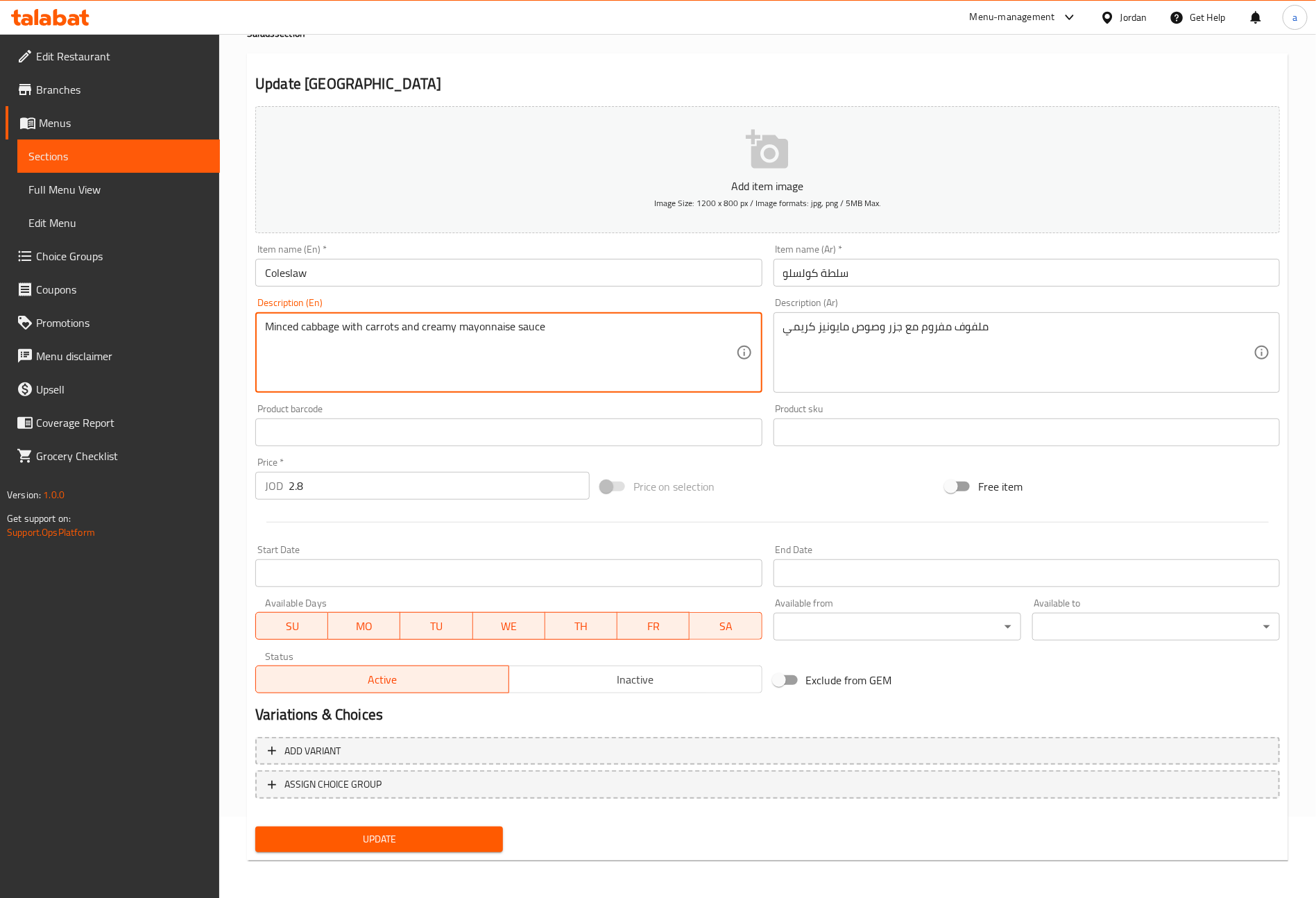
type textarea "Minced cabbage with carrots and creamy mayonnaise sauce"
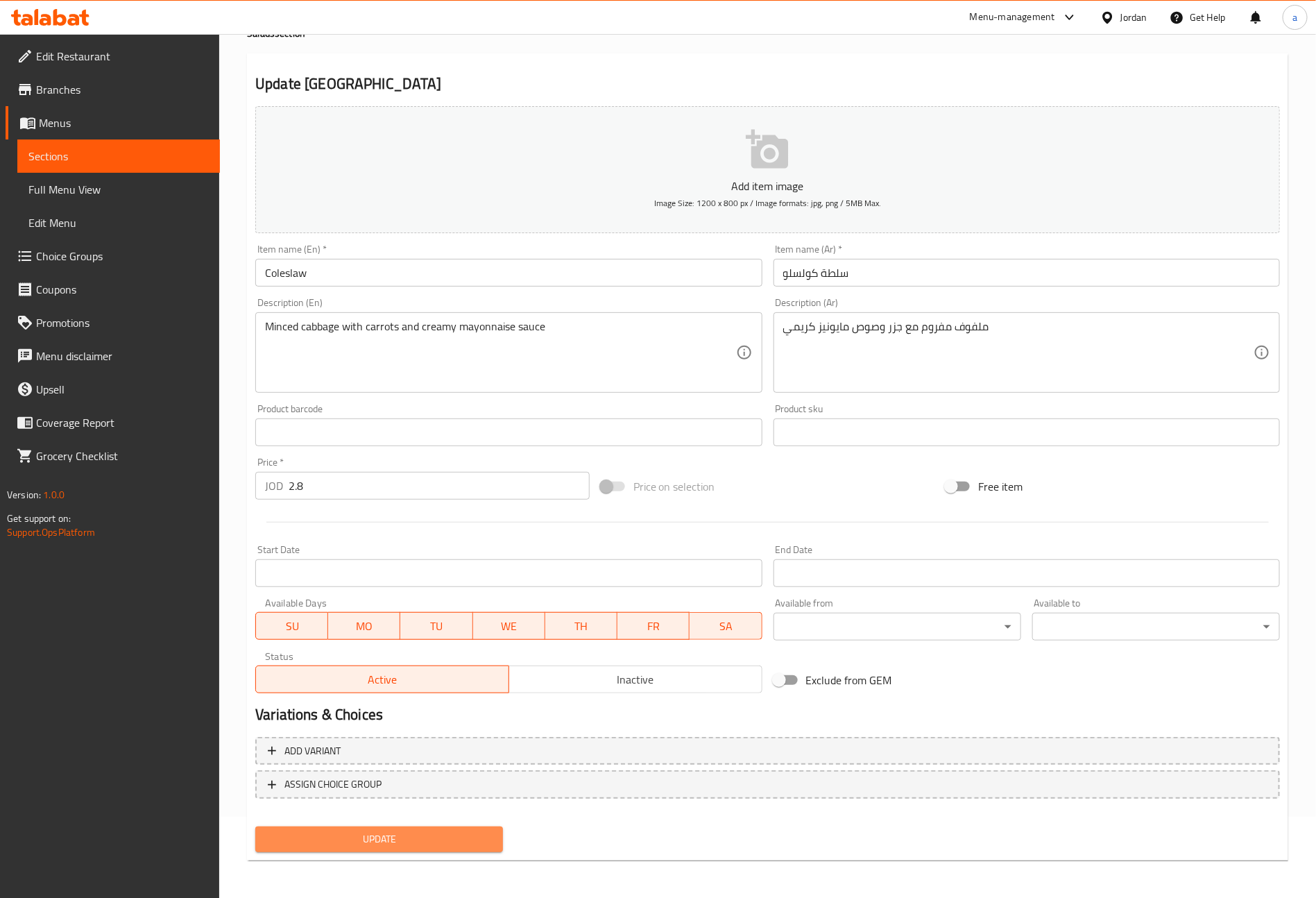
click at [450, 847] on button "Update" at bounding box center [379, 839] width 248 height 26
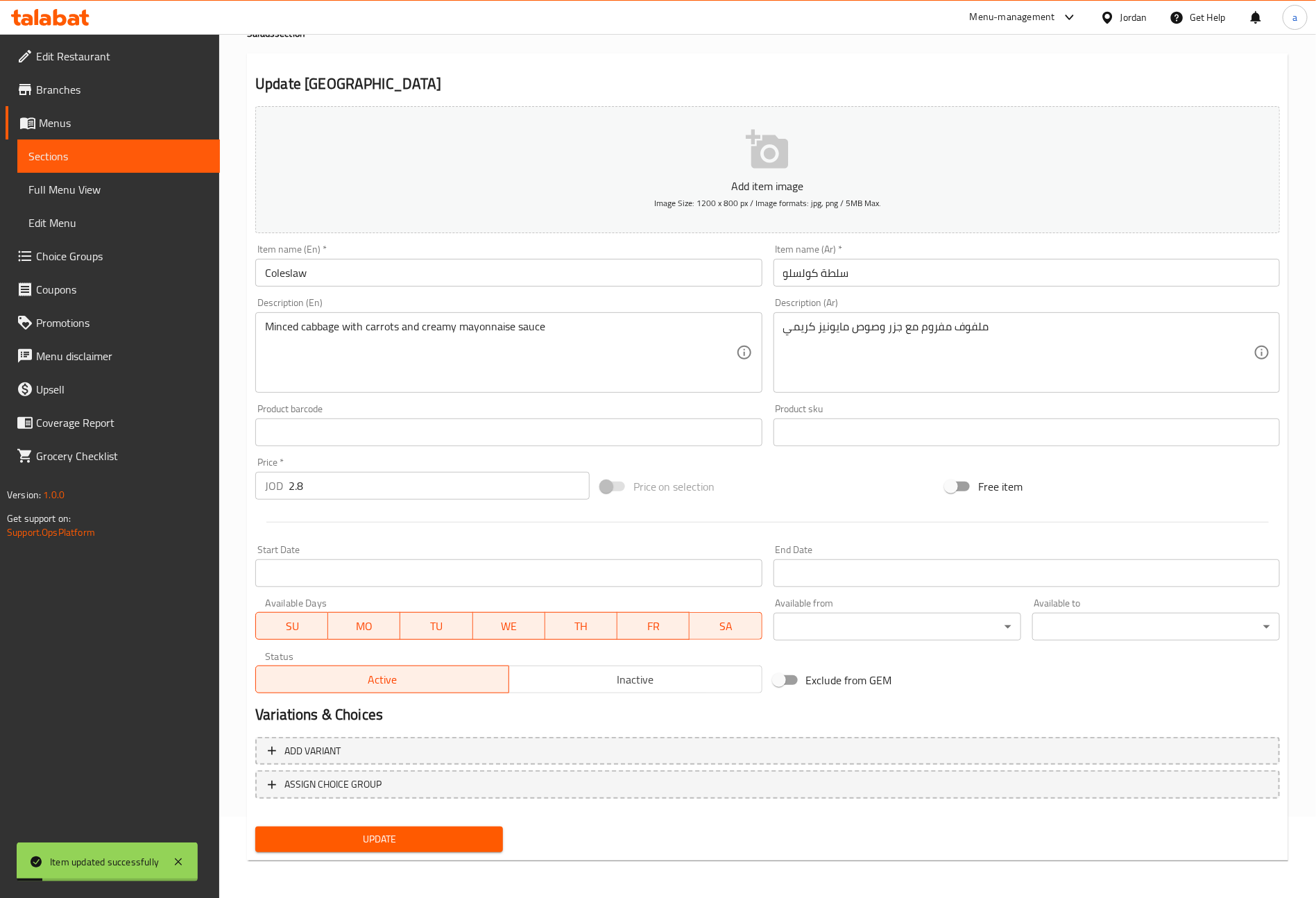
click at [129, 159] on span "Sections" at bounding box center [118, 156] width 180 height 16
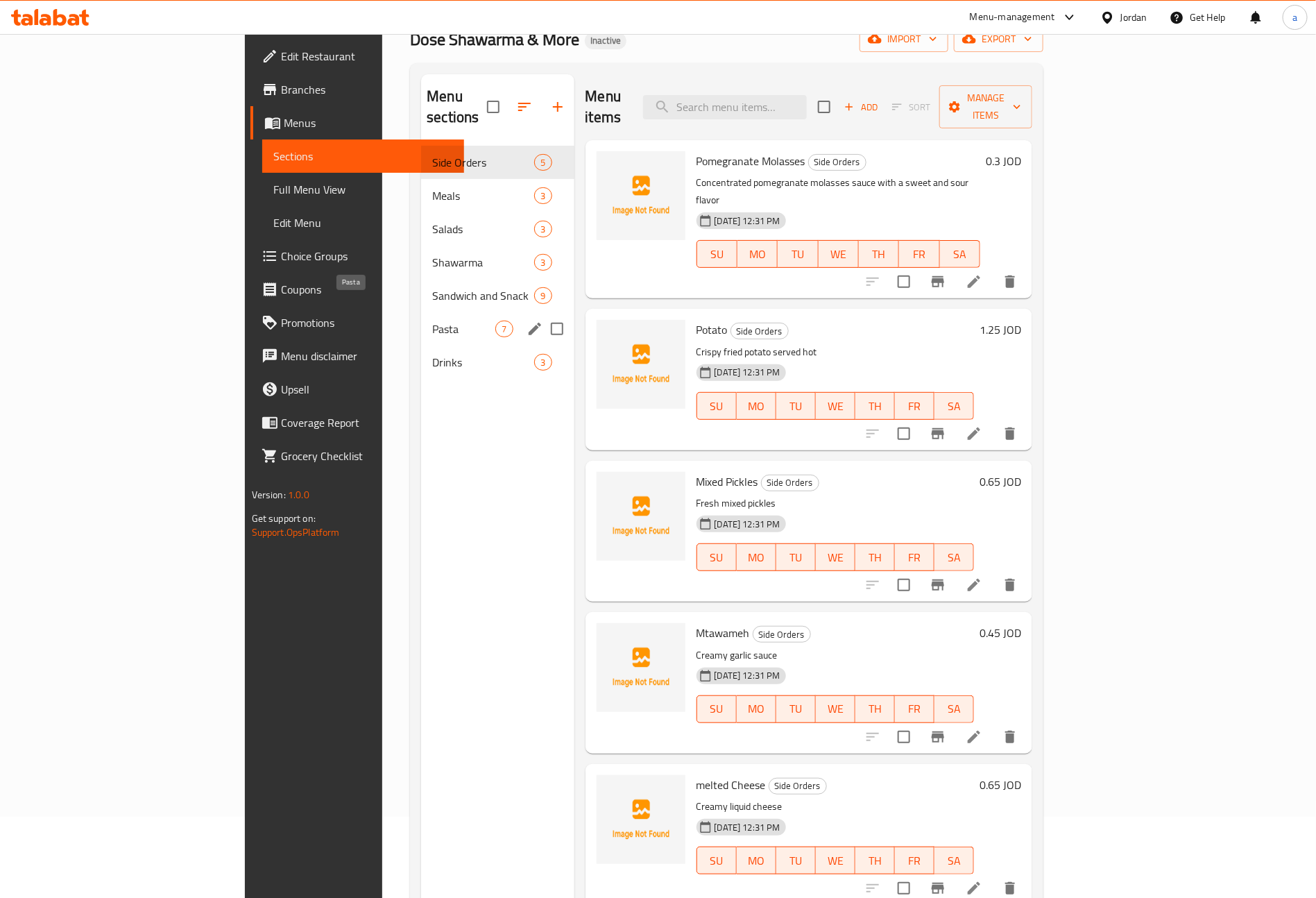
click at [433, 320] on span "Pasta" at bounding box center [464, 328] width 63 height 16
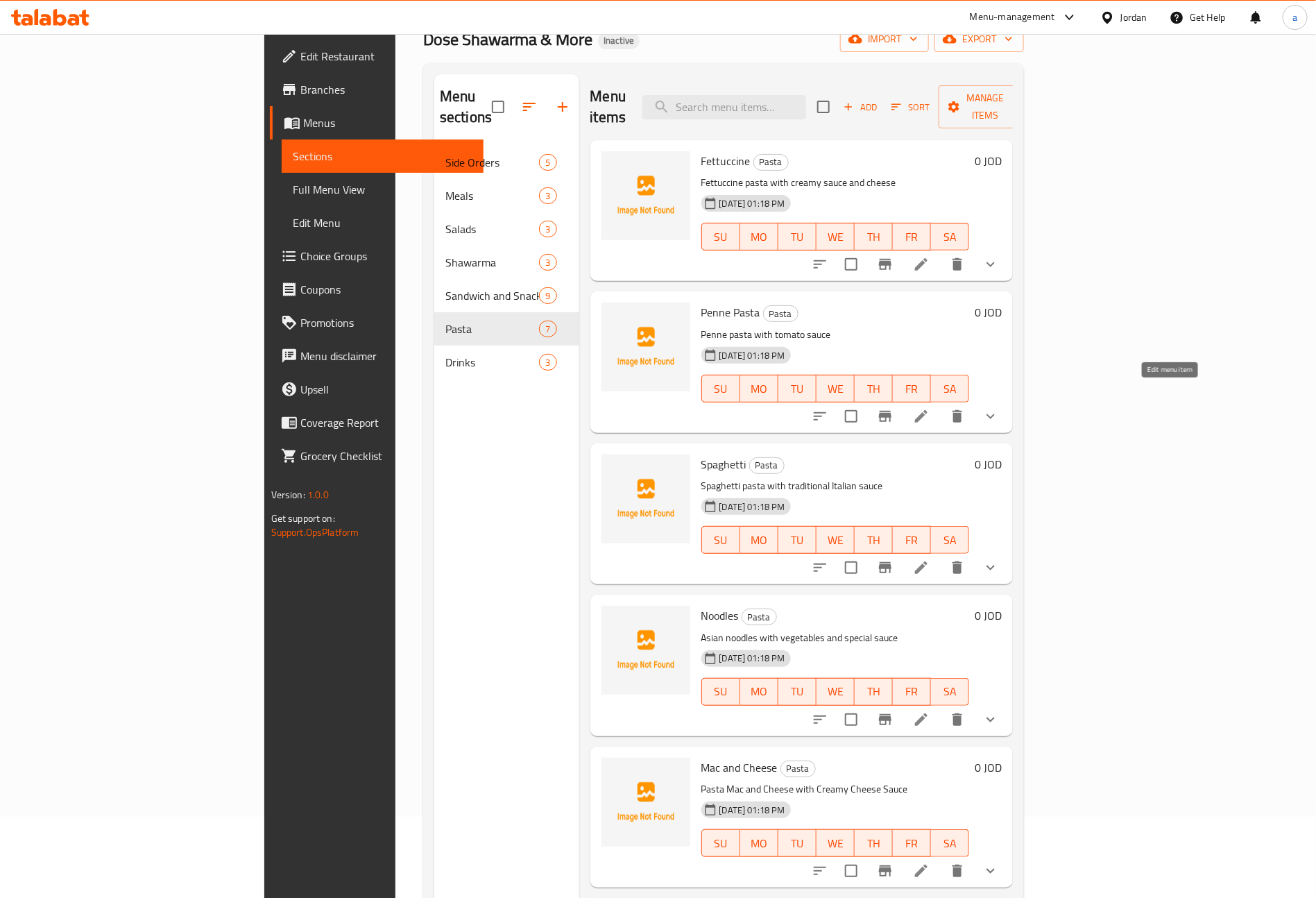
click at [929, 408] on icon at bounding box center [921, 416] width 16 height 16
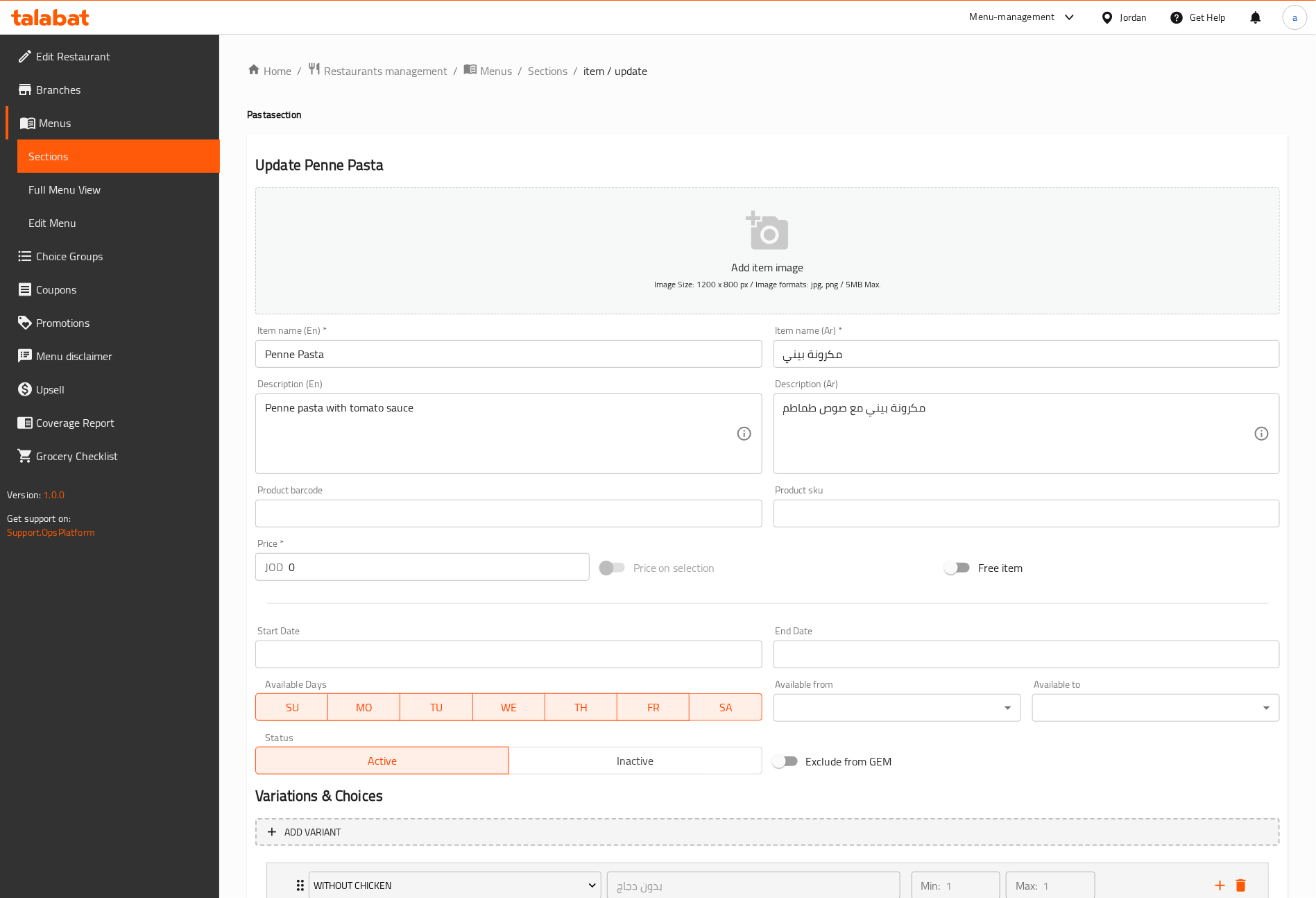
click at [889, 350] on input "مكرونة بيني" at bounding box center [1027, 354] width 507 height 27
paste input "بينا باستا"
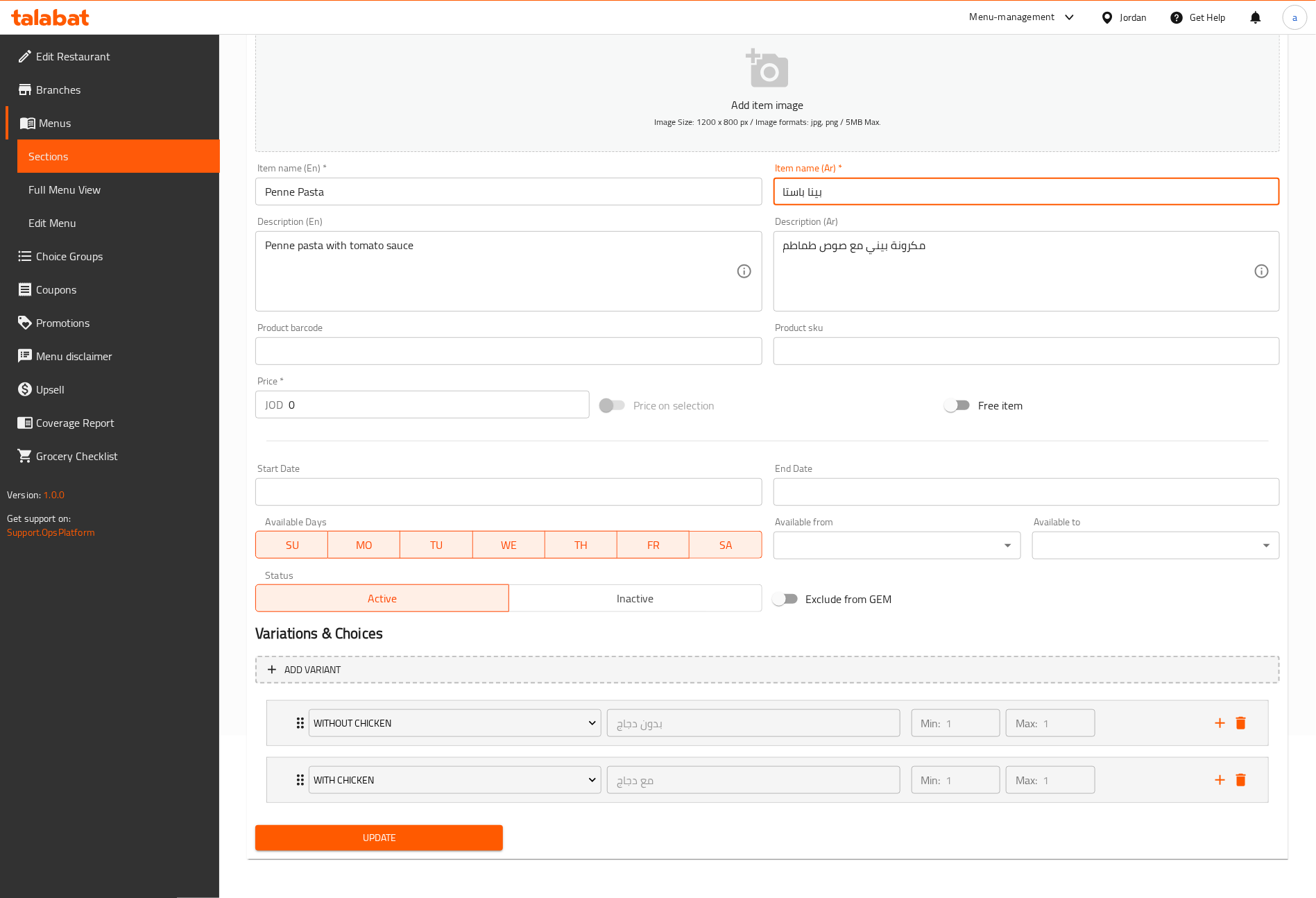
type input "بينا باستا"
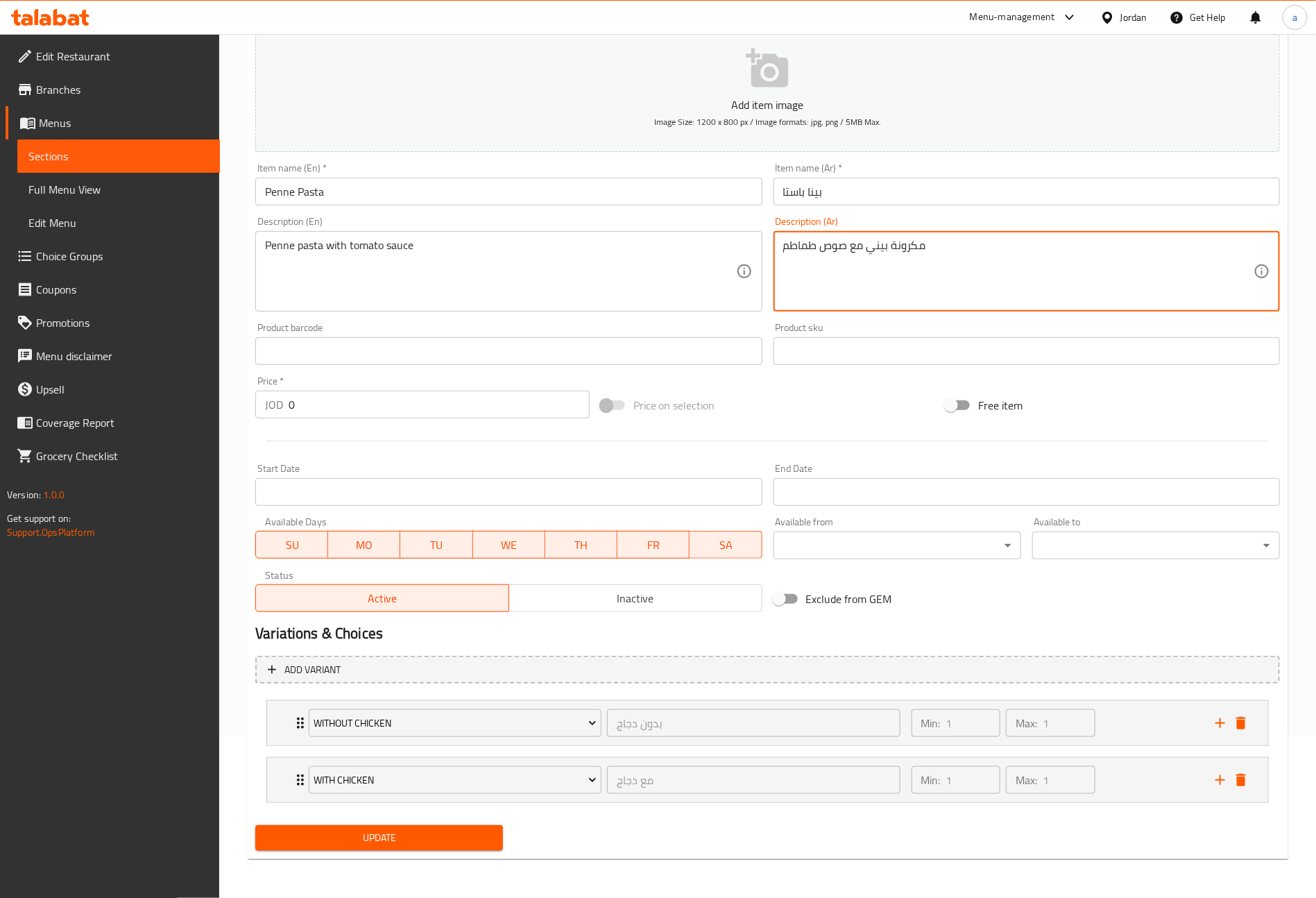
drag, startPoint x: 870, startPoint y: 246, endPoint x: 892, endPoint y: 252, distance: 22.8
type textarea "مكرونةبينا مع صوص طماطم"
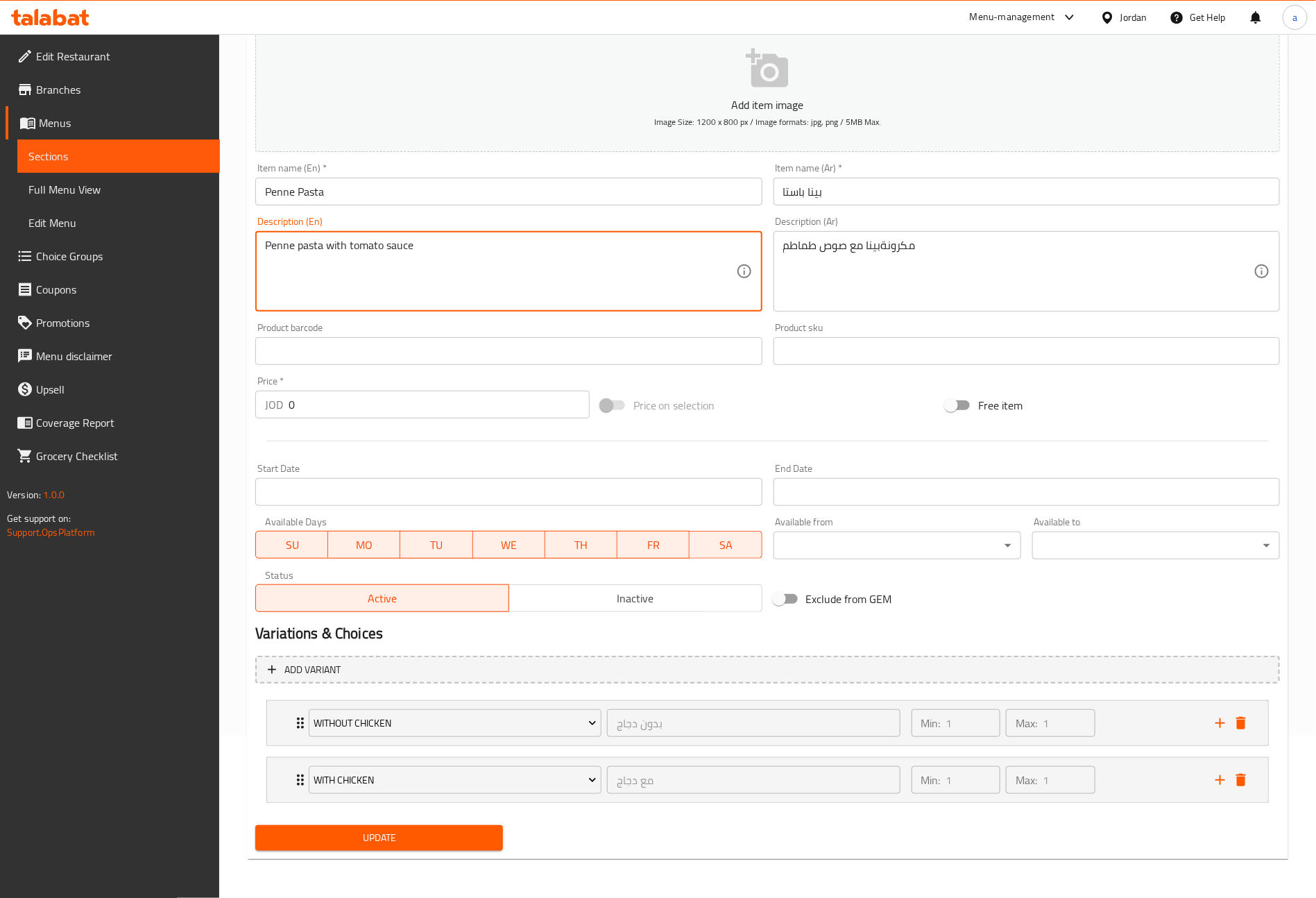
click at [471, 847] on button "Update" at bounding box center [379, 838] width 248 height 26
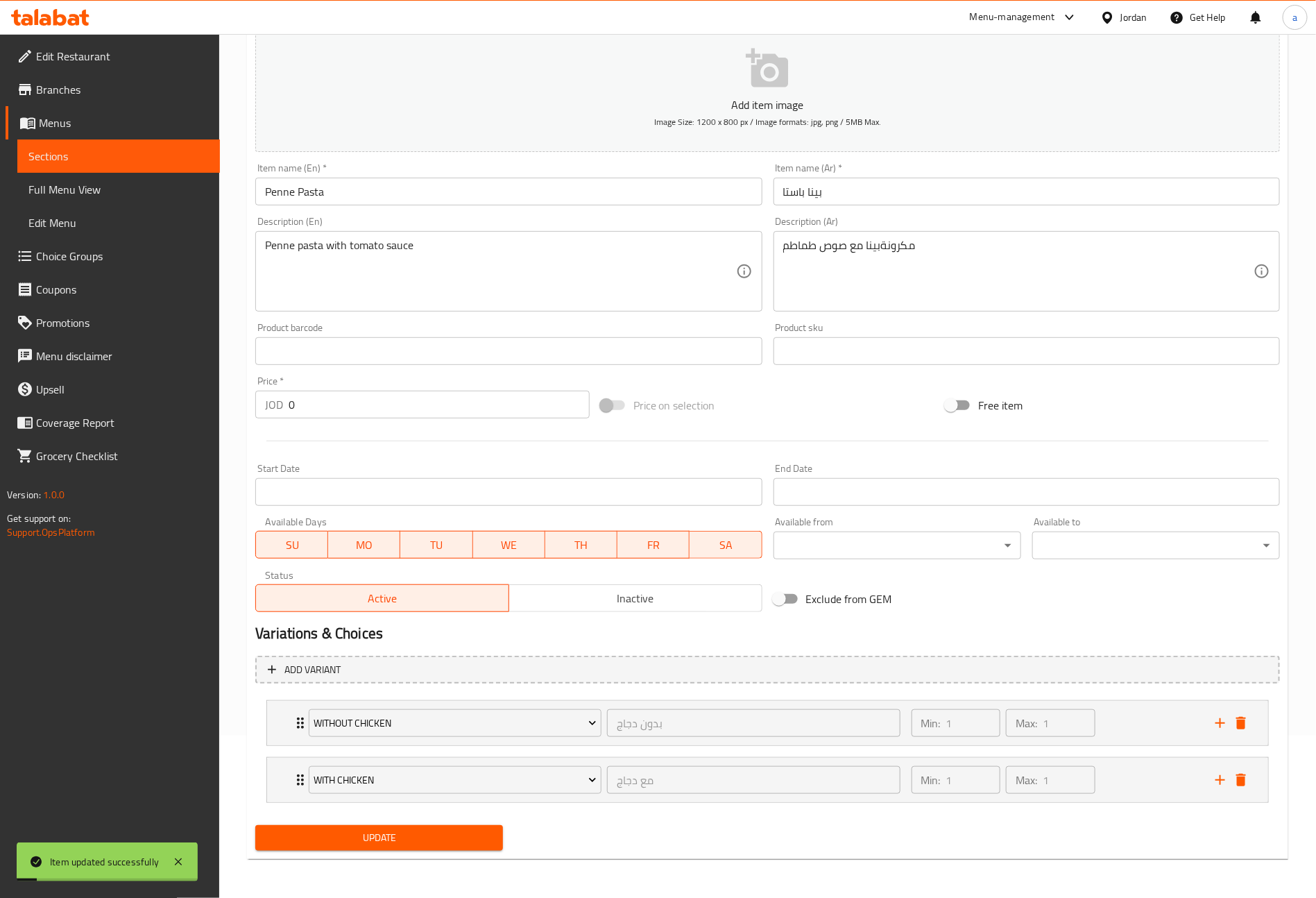
click at [108, 165] on link "Sections" at bounding box center [118, 155] width 202 height 33
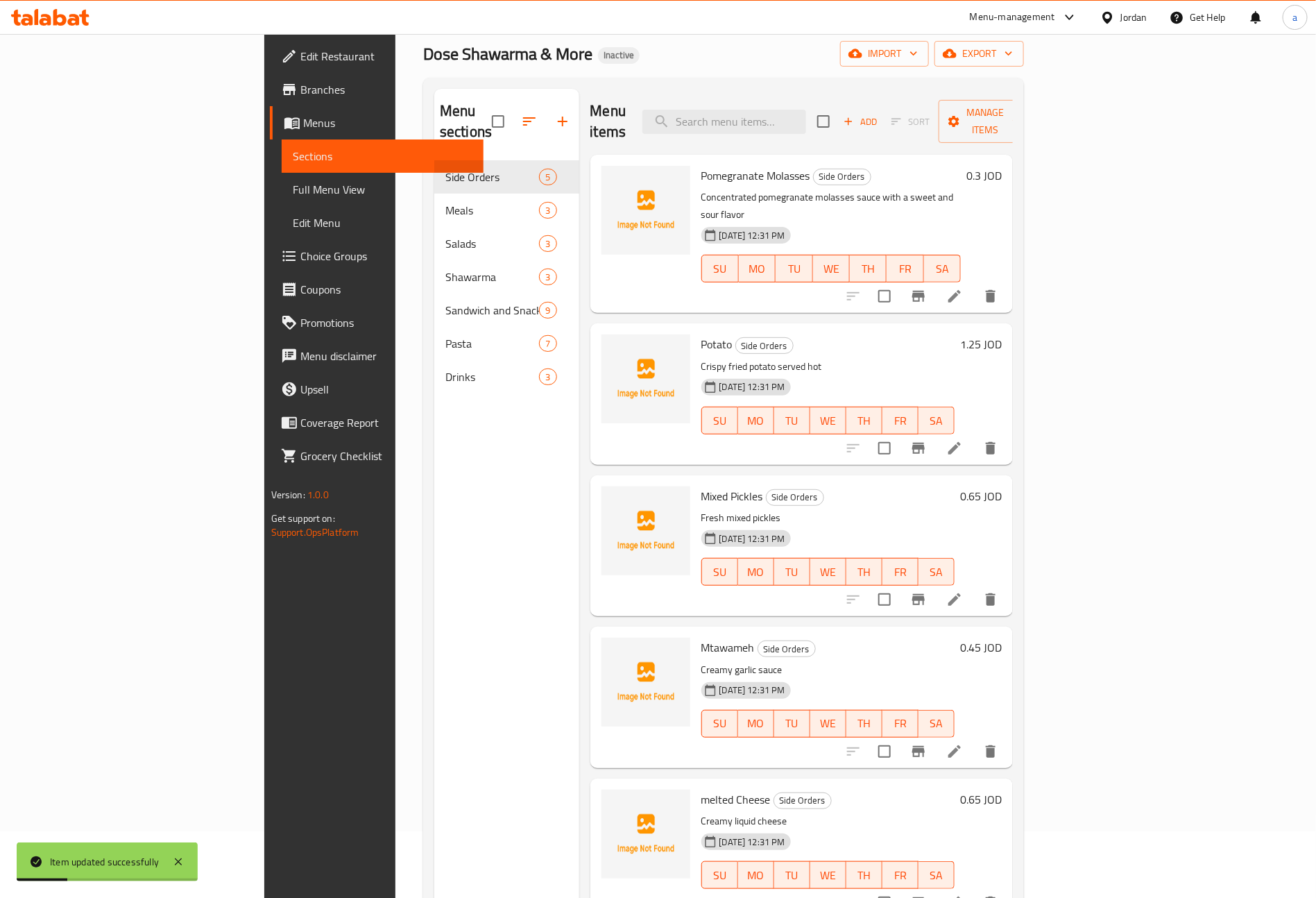
scroll to position [104, 0]
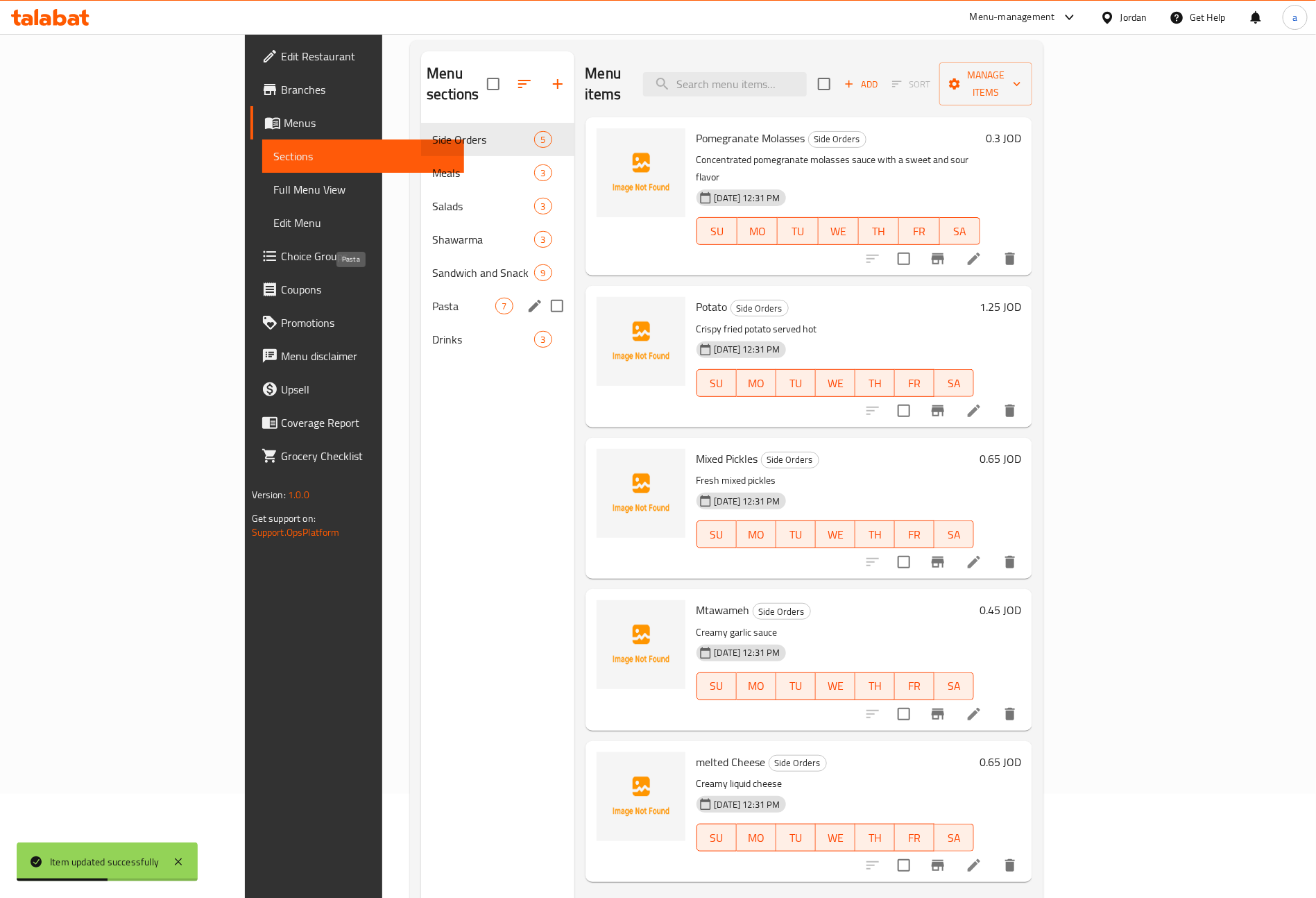
click at [433, 297] on span "Pasta" at bounding box center [464, 305] width 63 height 16
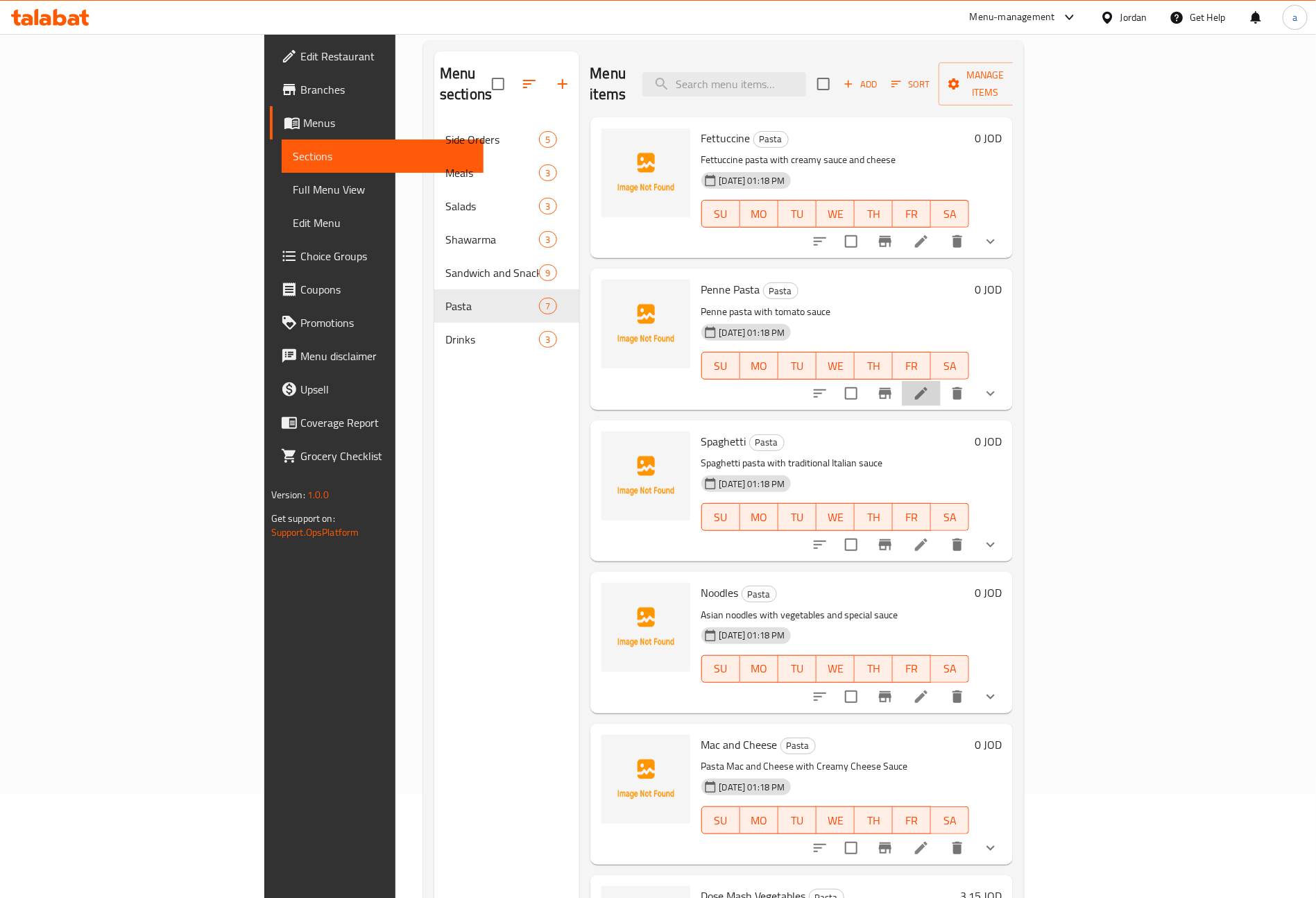
click at [941, 380] on li at bounding box center [921, 392] width 38 height 25
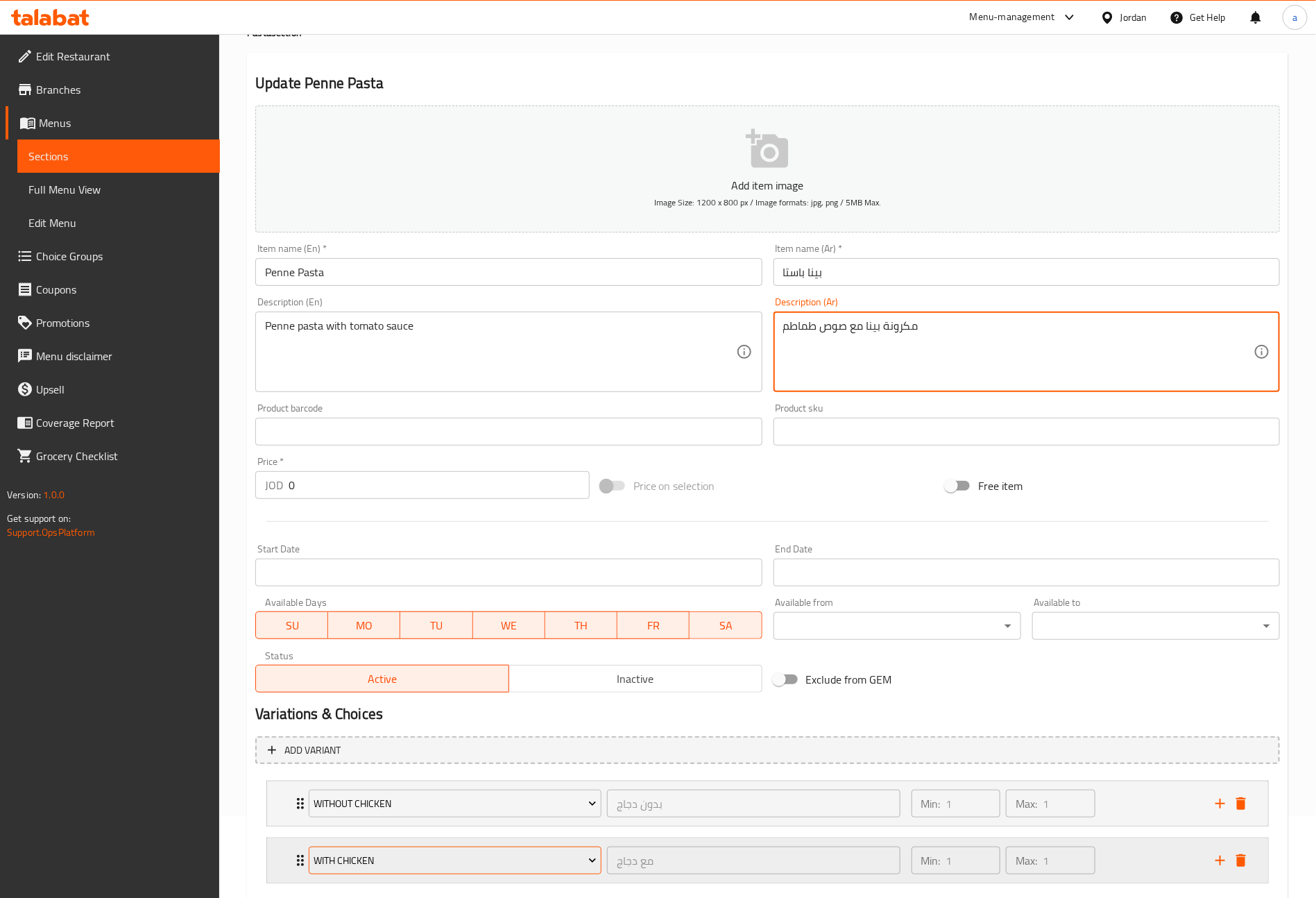
scroll to position [165, 0]
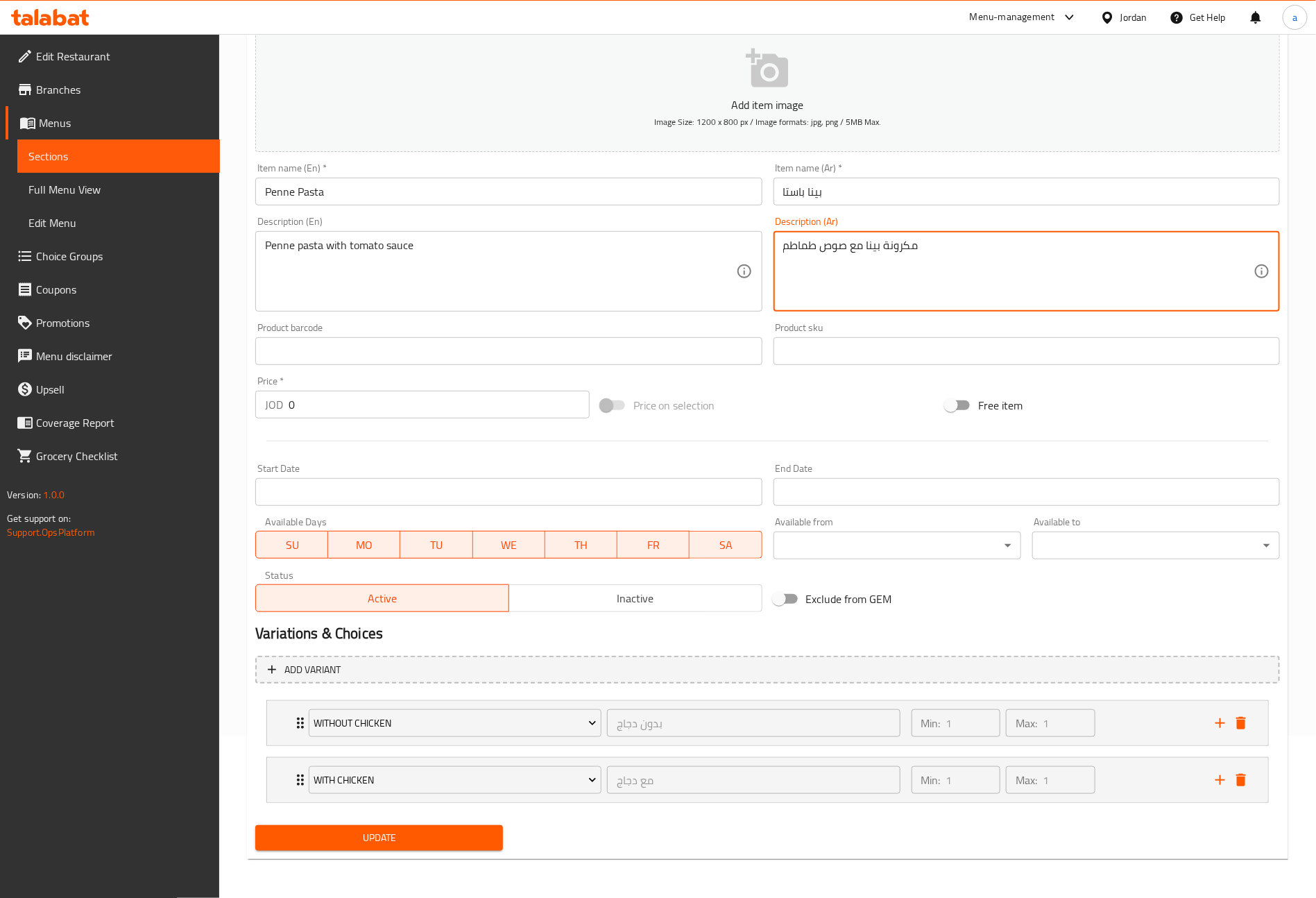
type textarea "مكرونة بينا مع صوص طماطم"
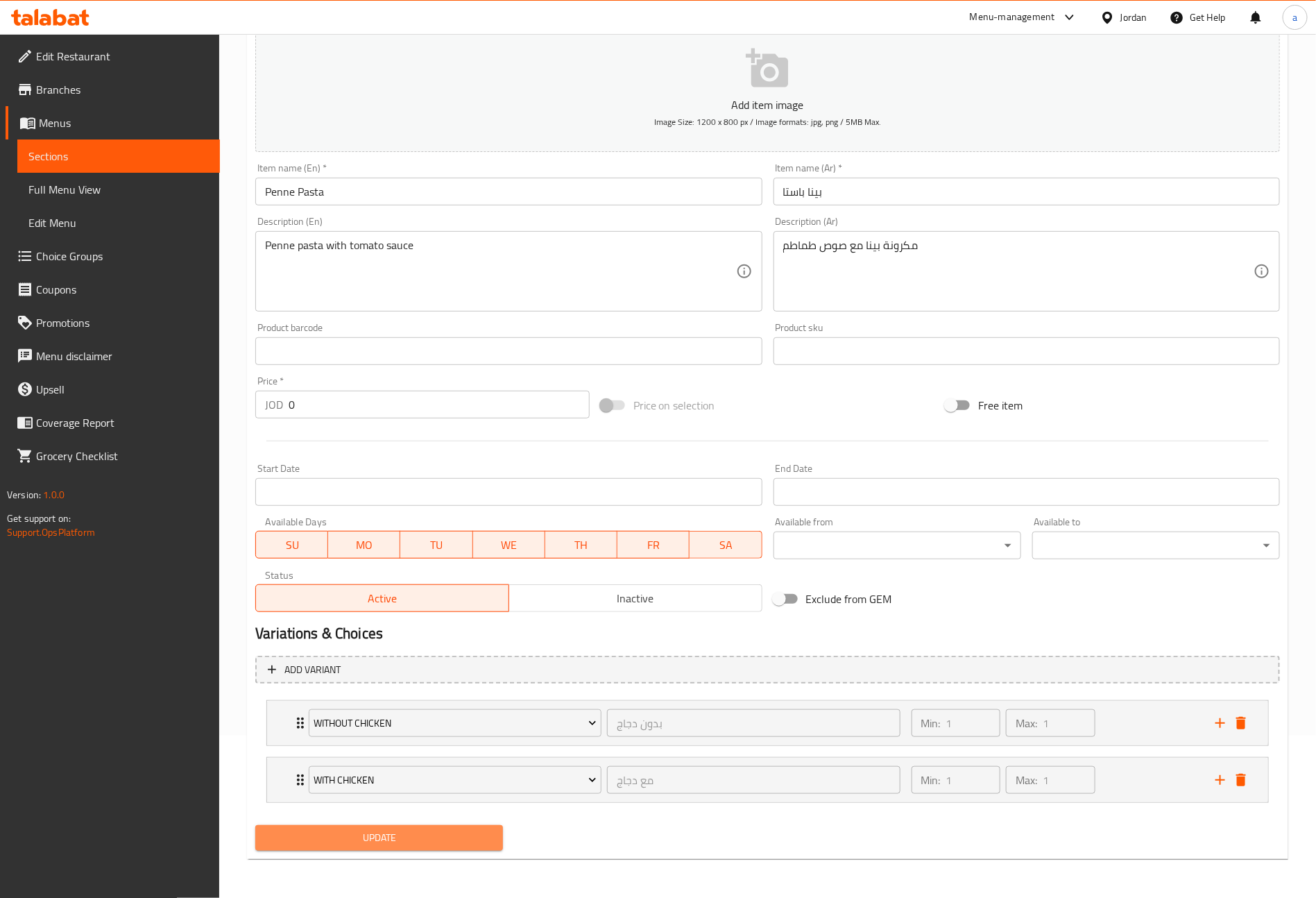
click at [421, 832] on span "Update" at bounding box center [379, 837] width 226 height 17
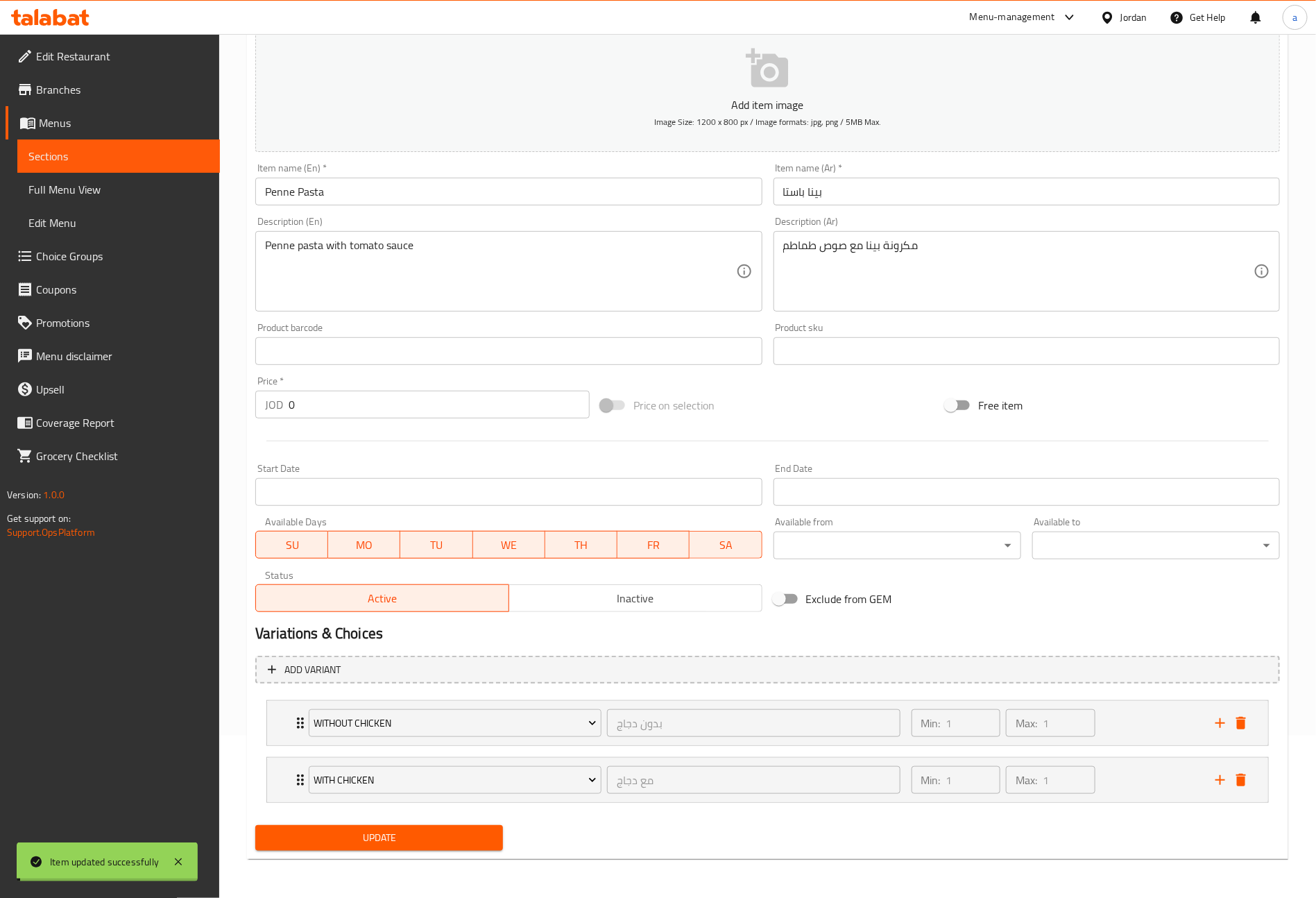
click at [125, 158] on span "Sections" at bounding box center [118, 156] width 180 height 16
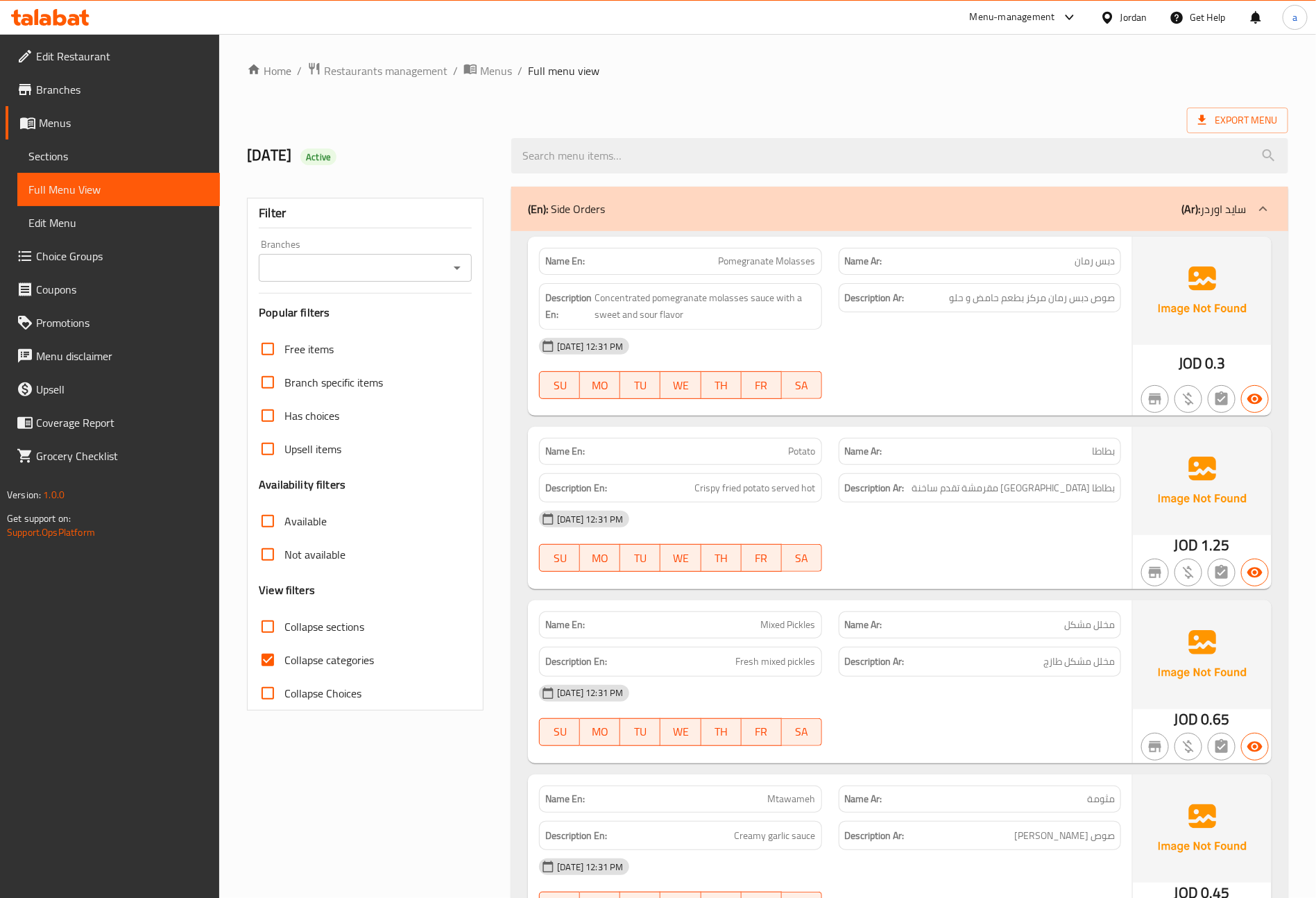
click at [303, 631] on span "Collapse sections" at bounding box center [324, 626] width 80 height 16
click at [284, 631] on input "Collapse sections" at bounding box center [268, 626] width 33 height 33
checkbox input "true"
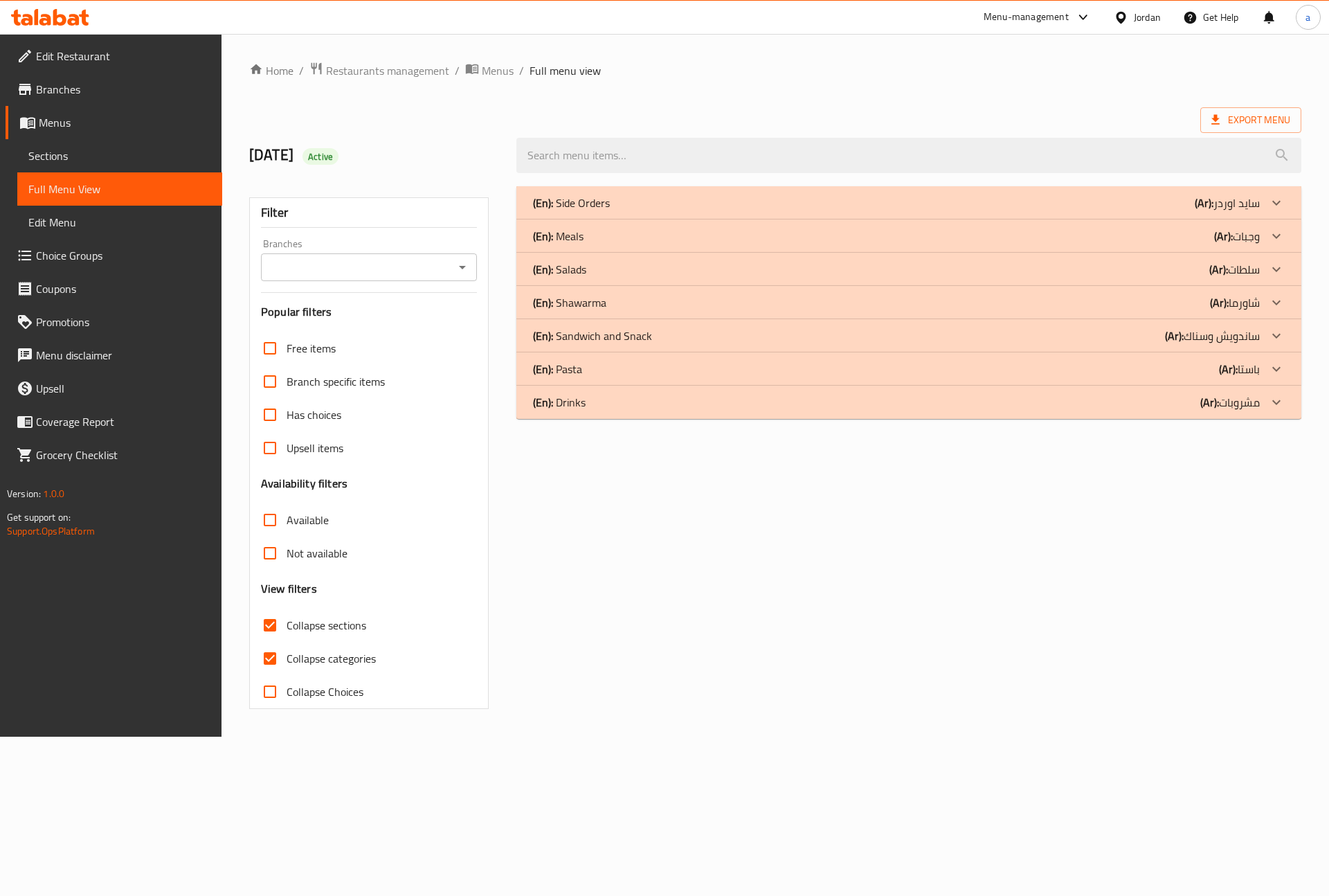
click at [322, 655] on span "Collapse categories" at bounding box center [331, 658] width 89 height 16
click at [287, 655] on input "Collapse categories" at bounding box center [270, 658] width 33 height 33
checkbox input "false"
click at [571, 277] on p "(En): Salads" at bounding box center [560, 269] width 53 height 16
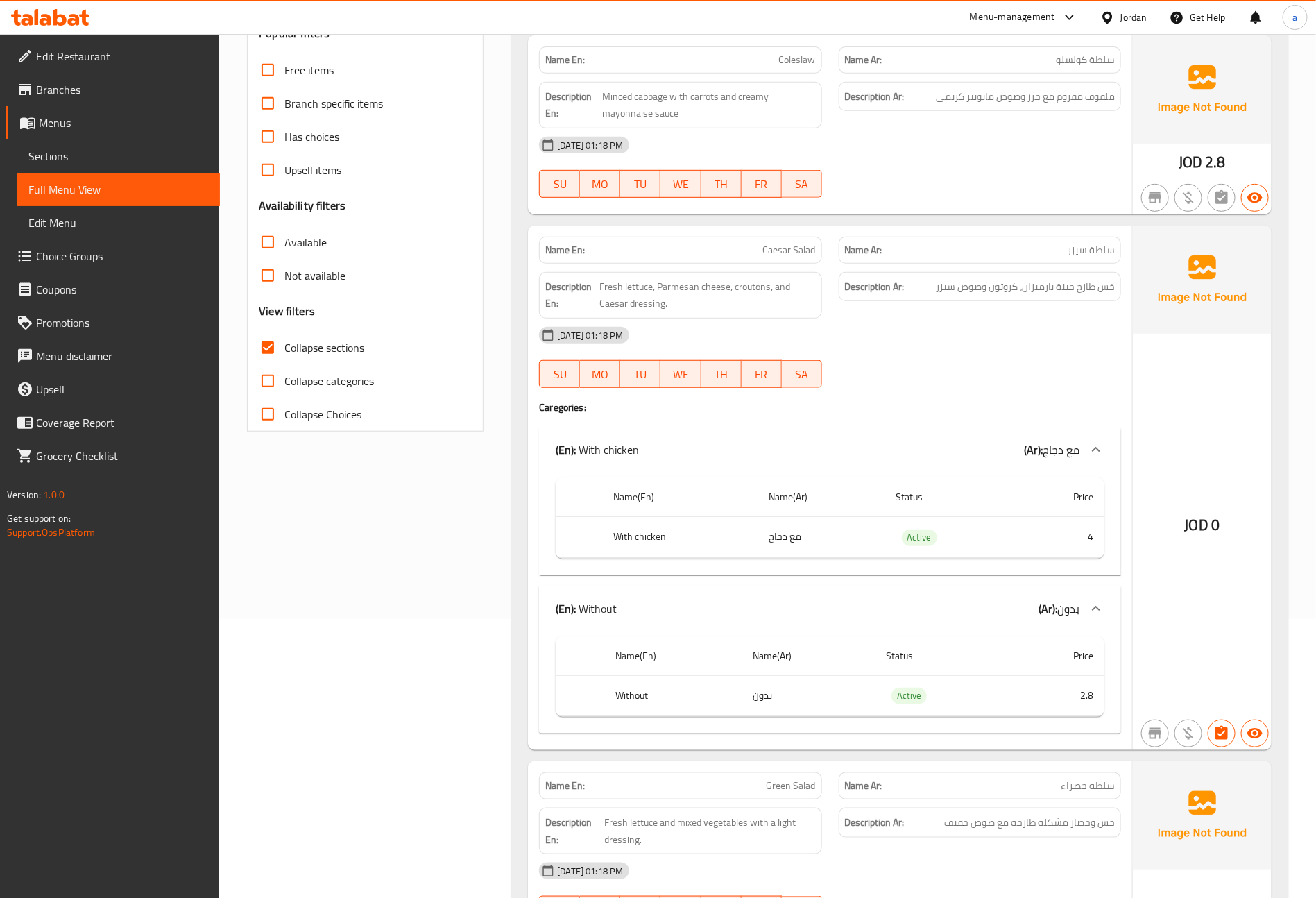
scroll to position [208, 0]
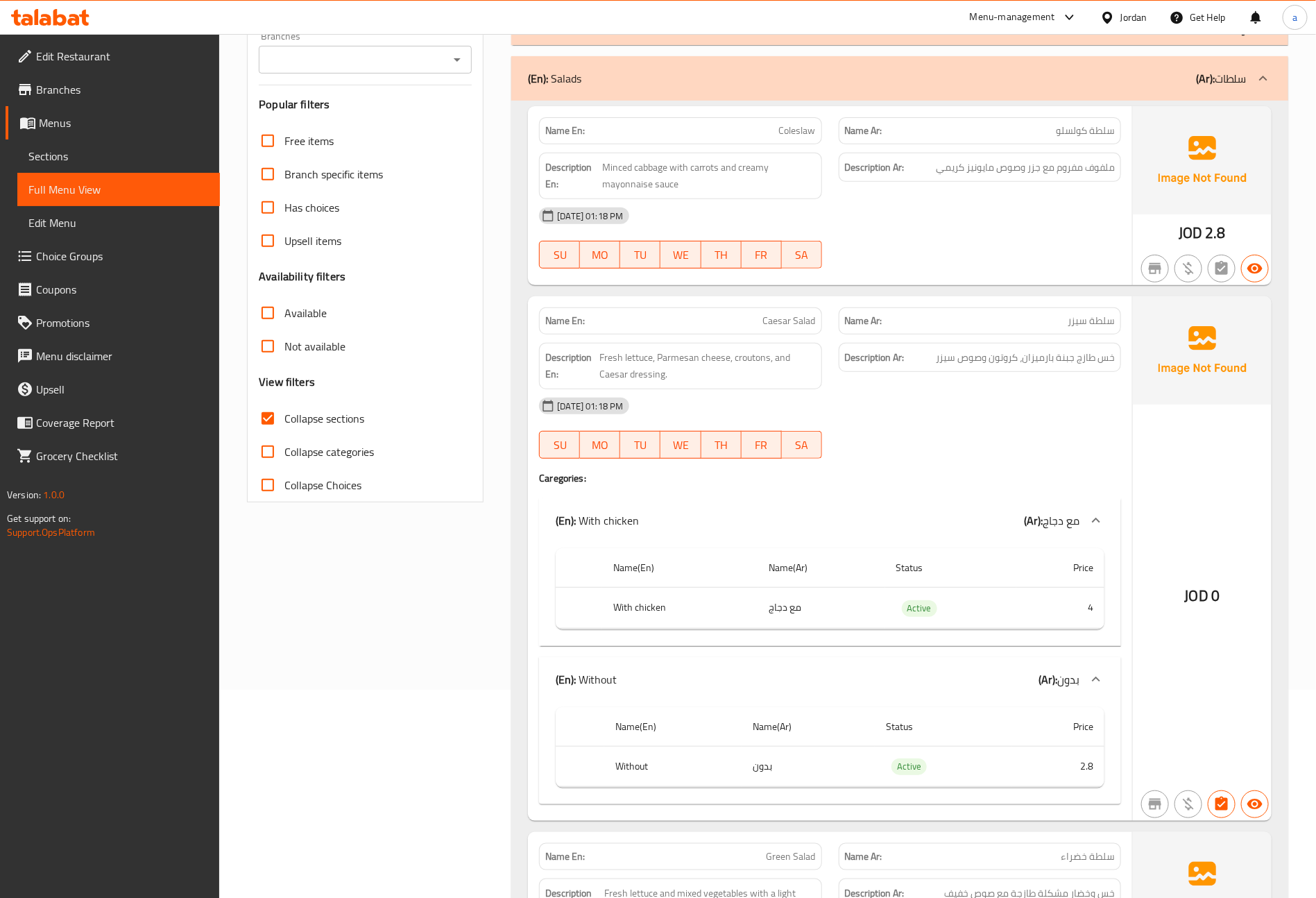
click at [843, 71] on div "(En): Salads (Ar): سلطات" at bounding box center [887, 79] width 719 height 16
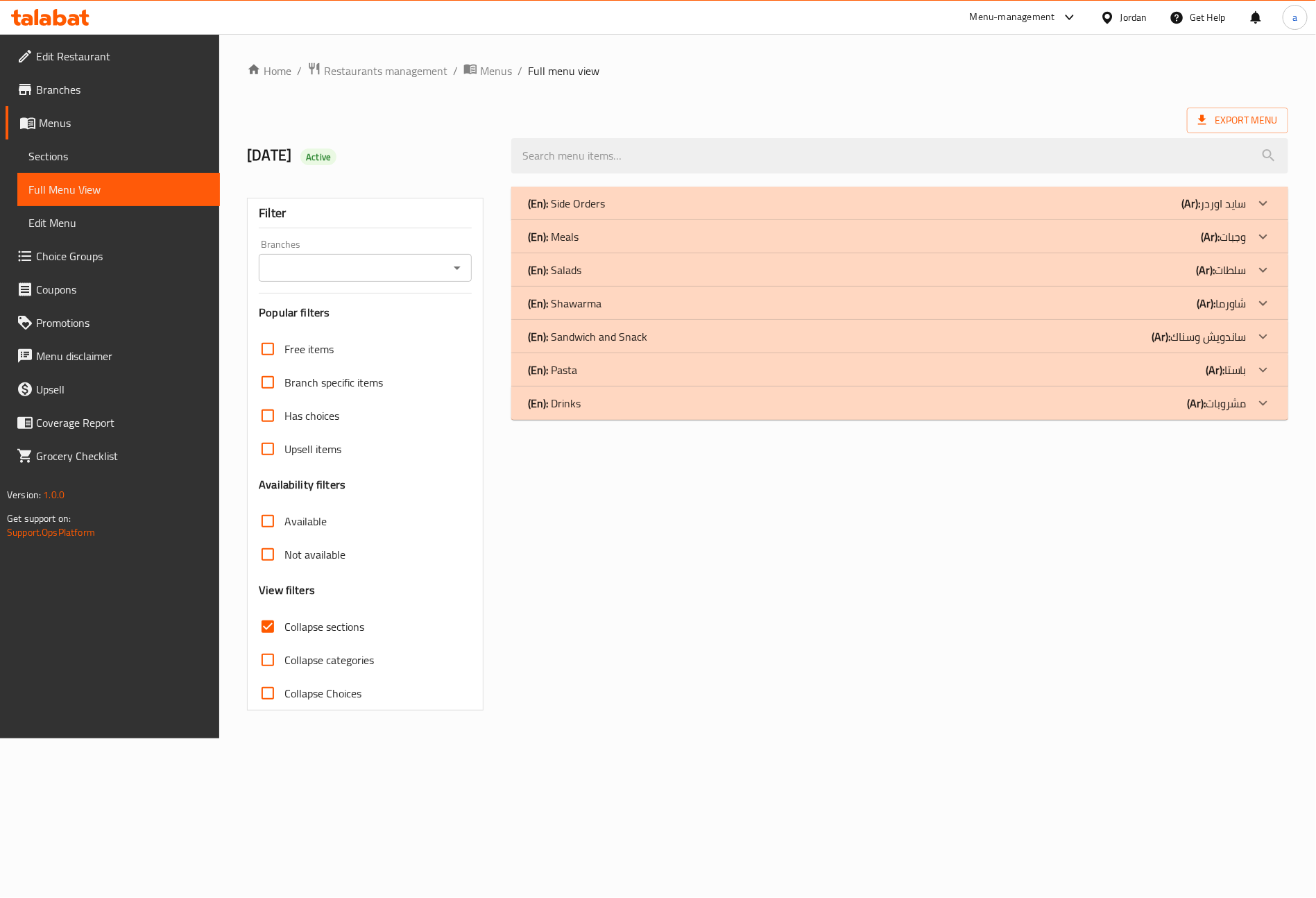
scroll to position [0, 0]
click at [602, 367] on div "(En): Pasta (Ar): باستا" at bounding box center [898, 369] width 728 height 16
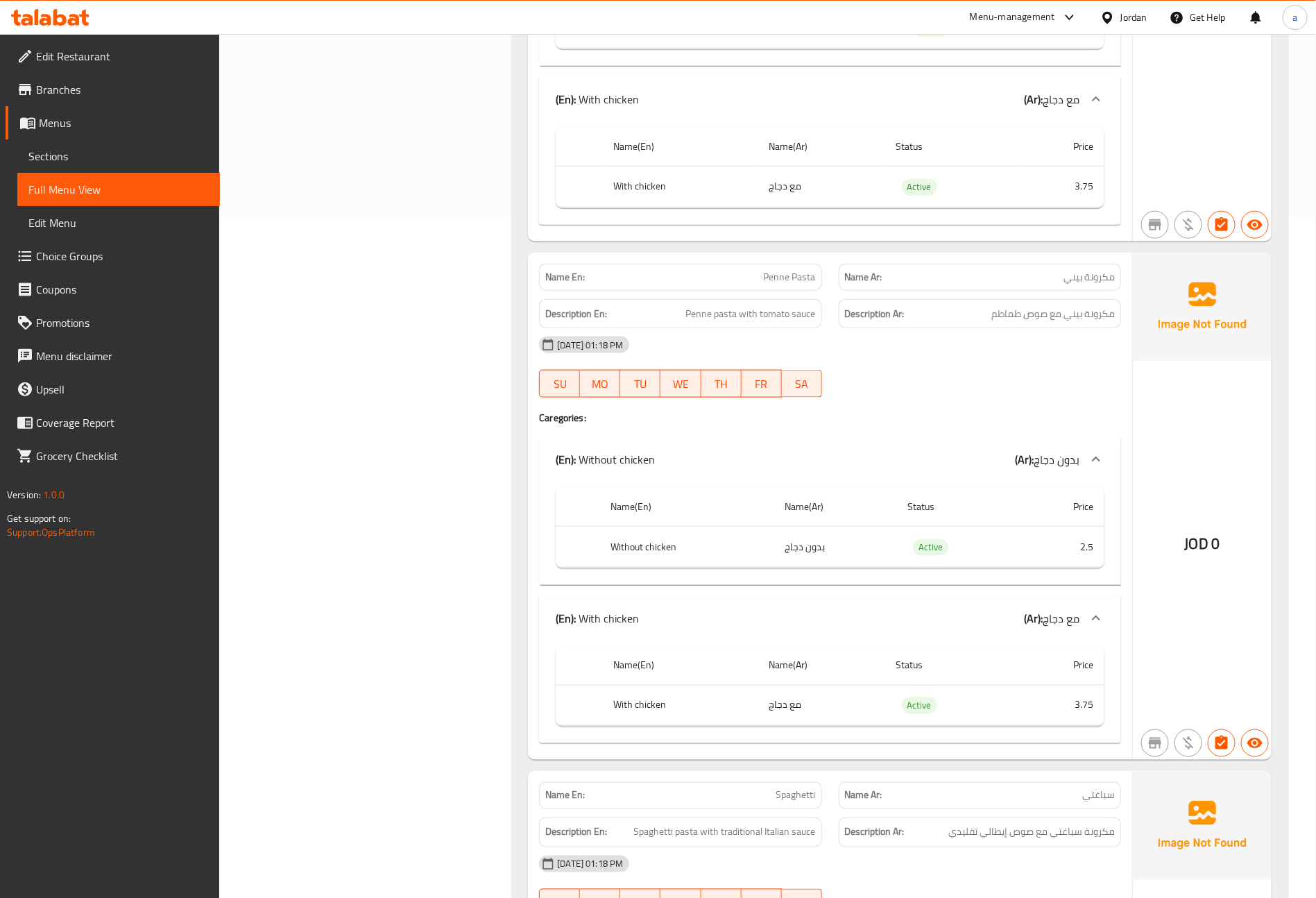
scroll to position [832, 0]
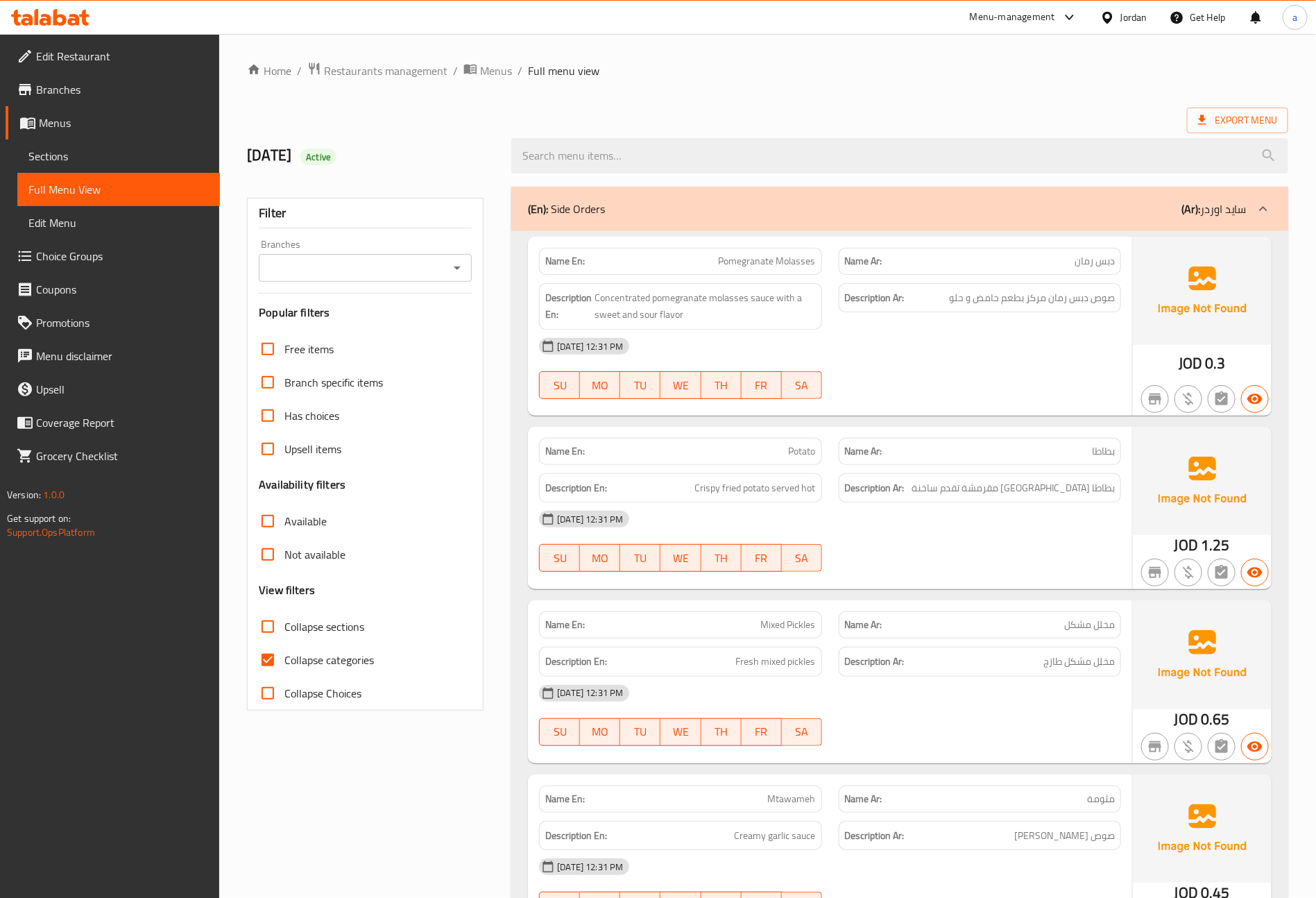
click at [298, 662] on span "Collapse categories" at bounding box center [329, 659] width 90 height 16
click at [284, 662] on input "Collapse categories" at bounding box center [268, 659] width 33 height 33
checkbox input "false"
click at [302, 635] on span "Collapse sections" at bounding box center [324, 626] width 80 height 16
click at [284, 635] on input "Collapse sections" at bounding box center [268, 626] width 33 height 33
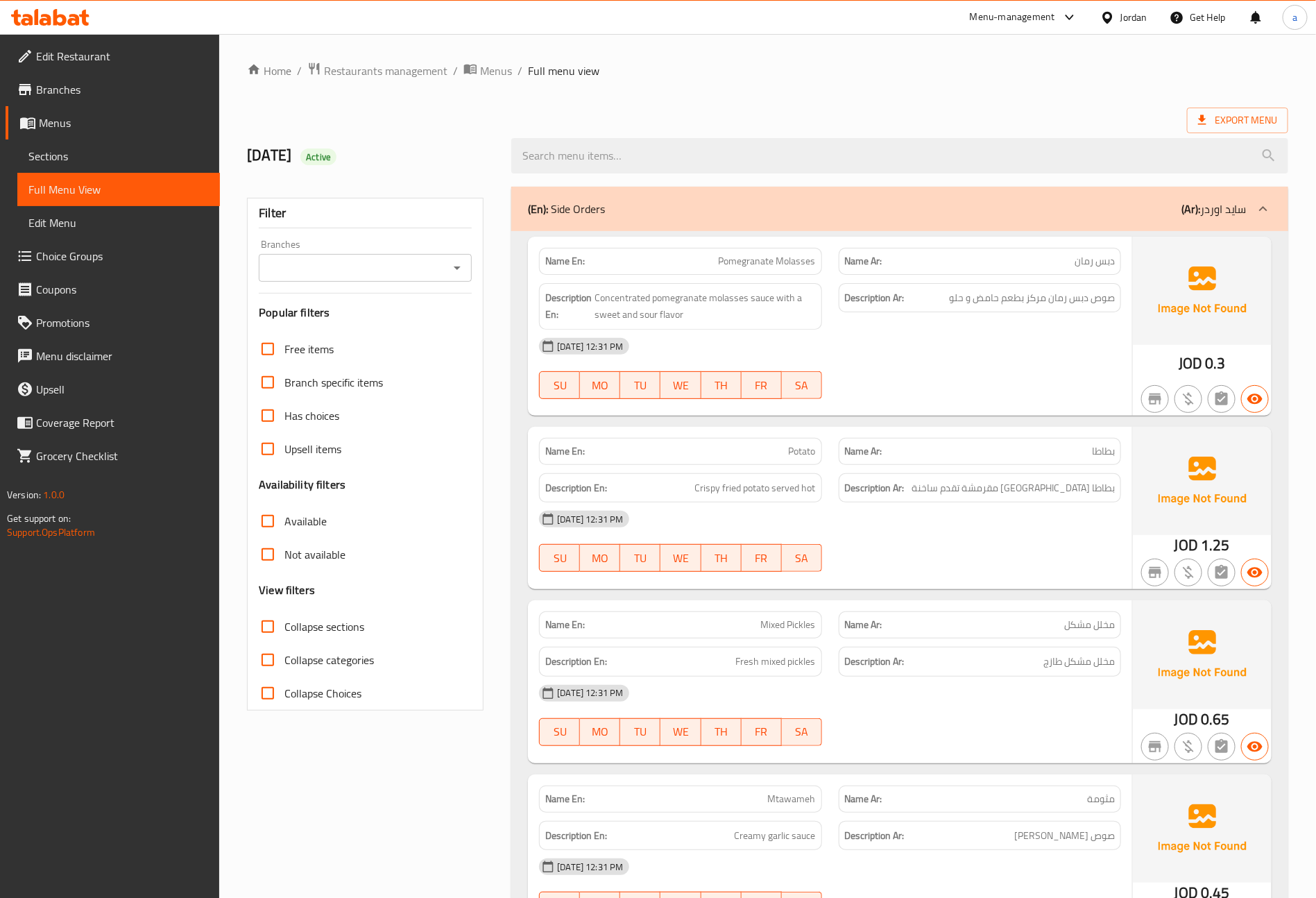
checkbox input "true"
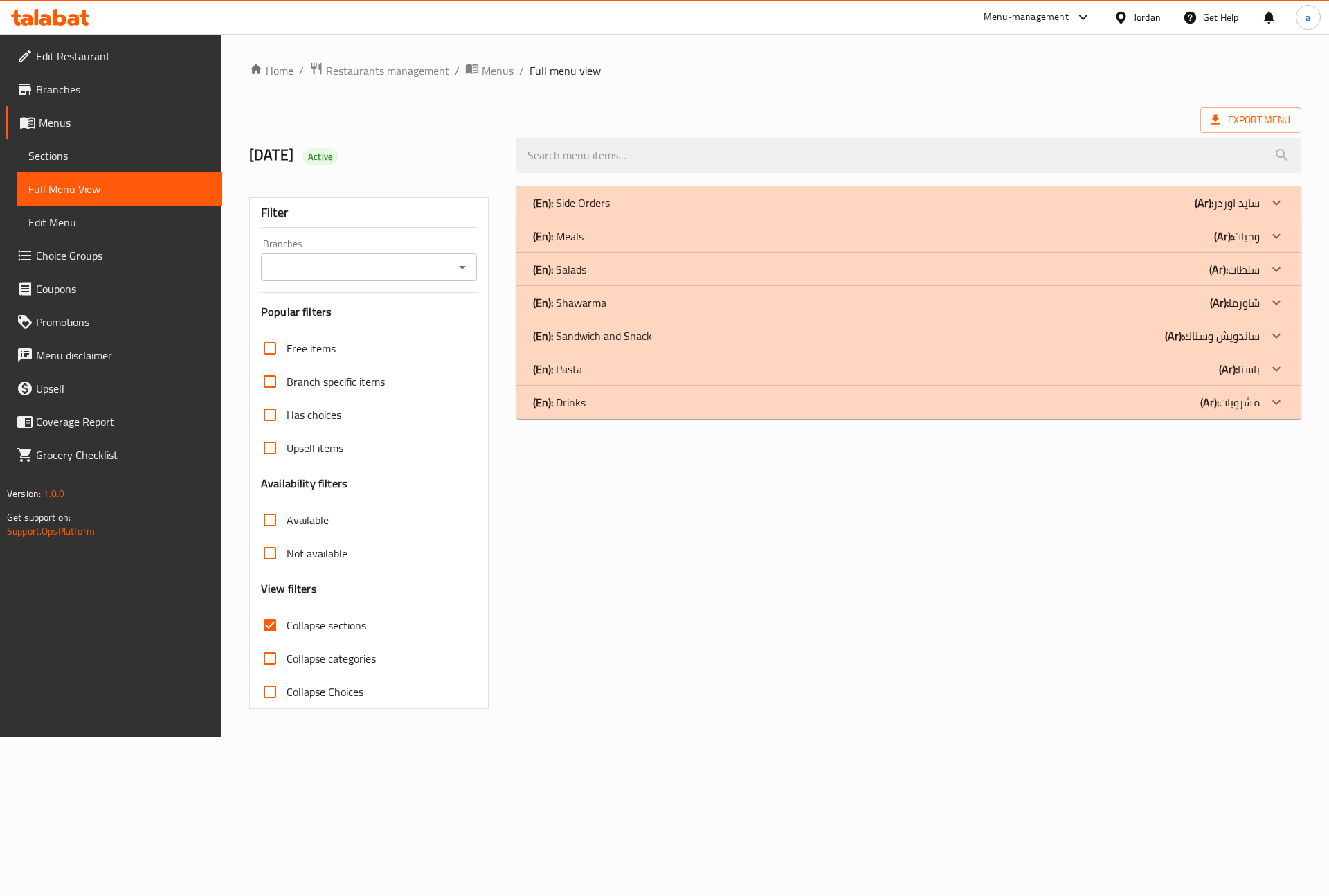
click at [601, 376] on div "(En): Pasta (Ar): باستا" at bounding box center [896, 369] width 727 height 16
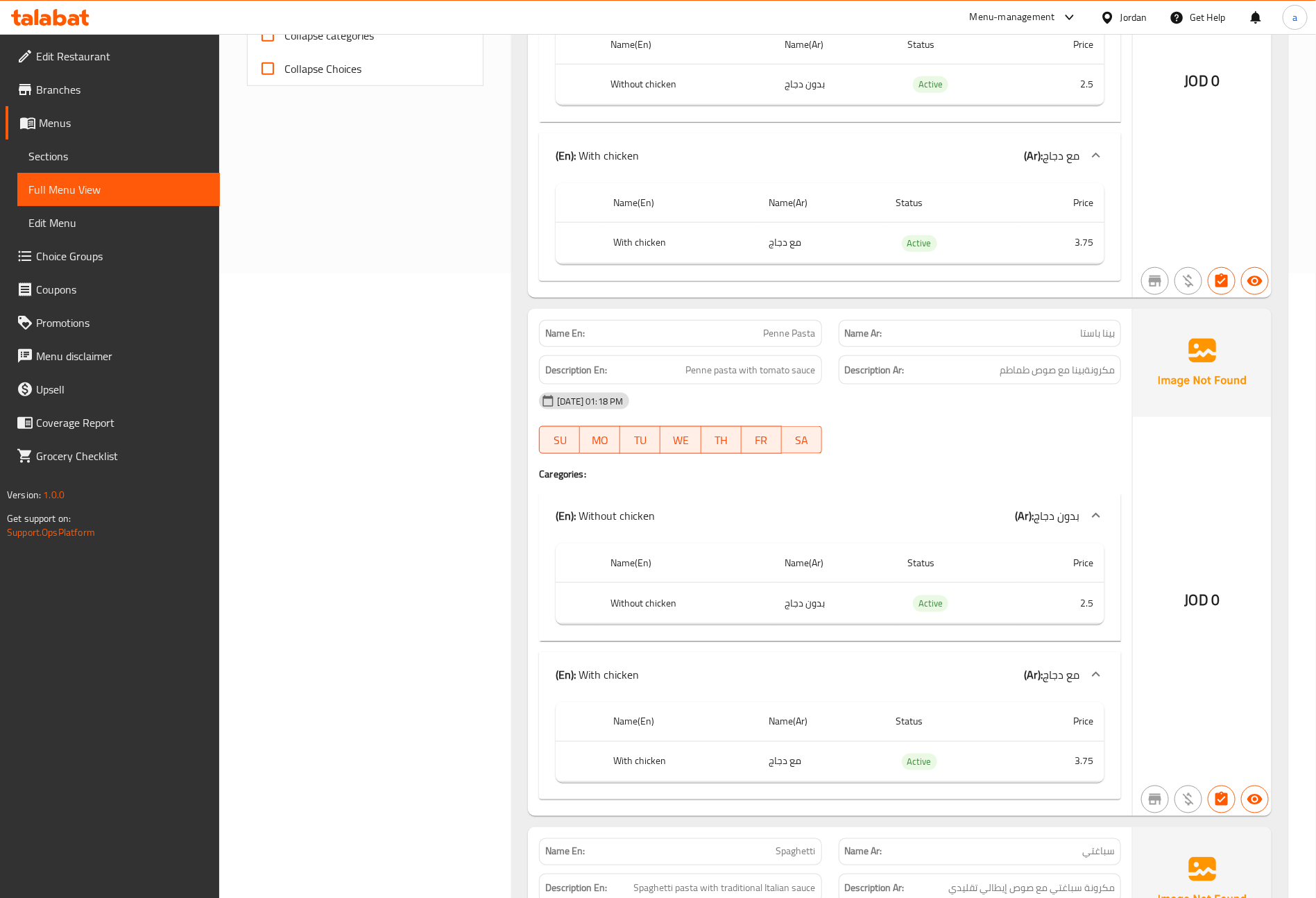
scroll to position [728, 0]
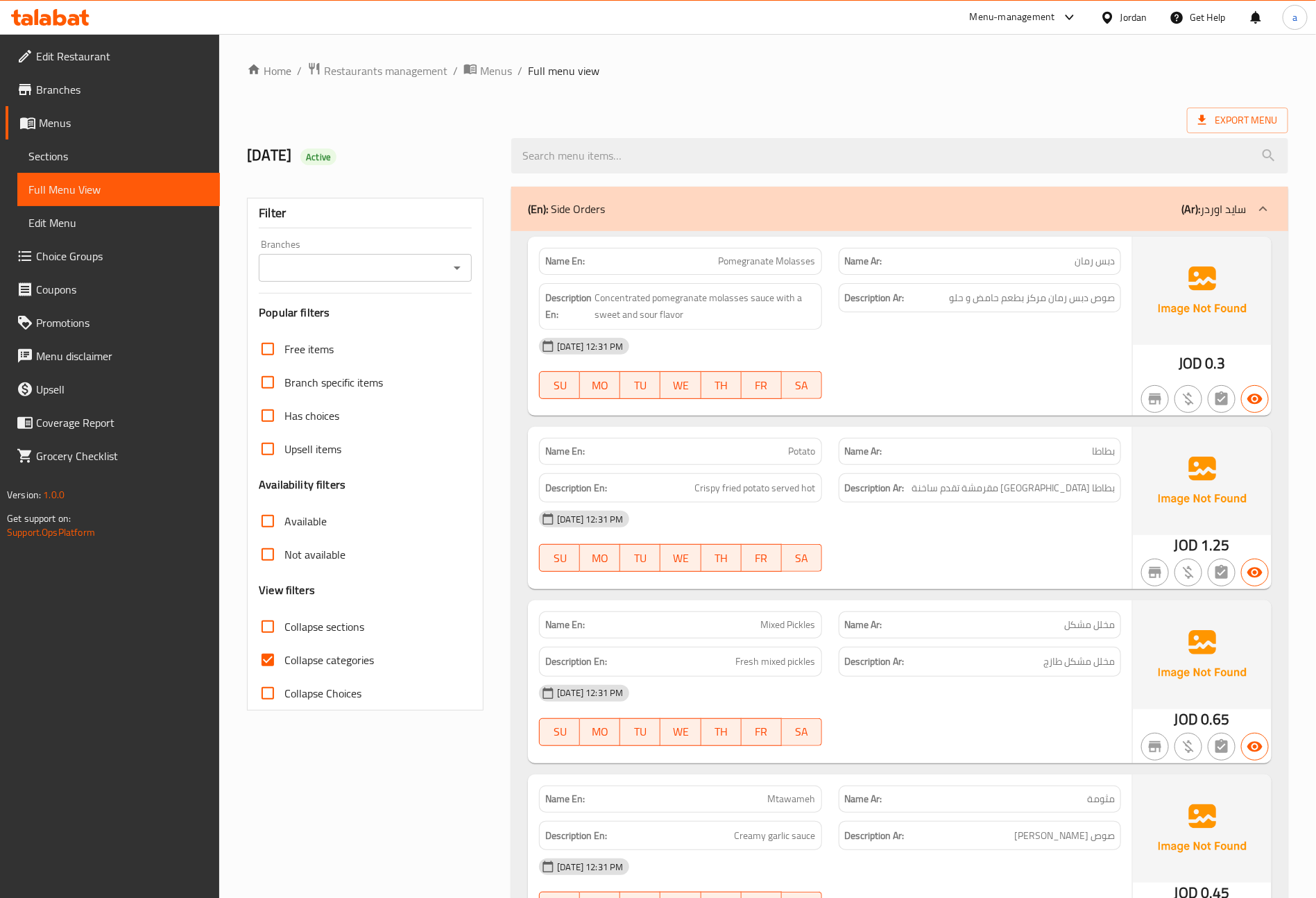
click at [284, 625] on input "Collapse sections" at bounding box center [268, 626] width 33 height 33
checkbox input "true"
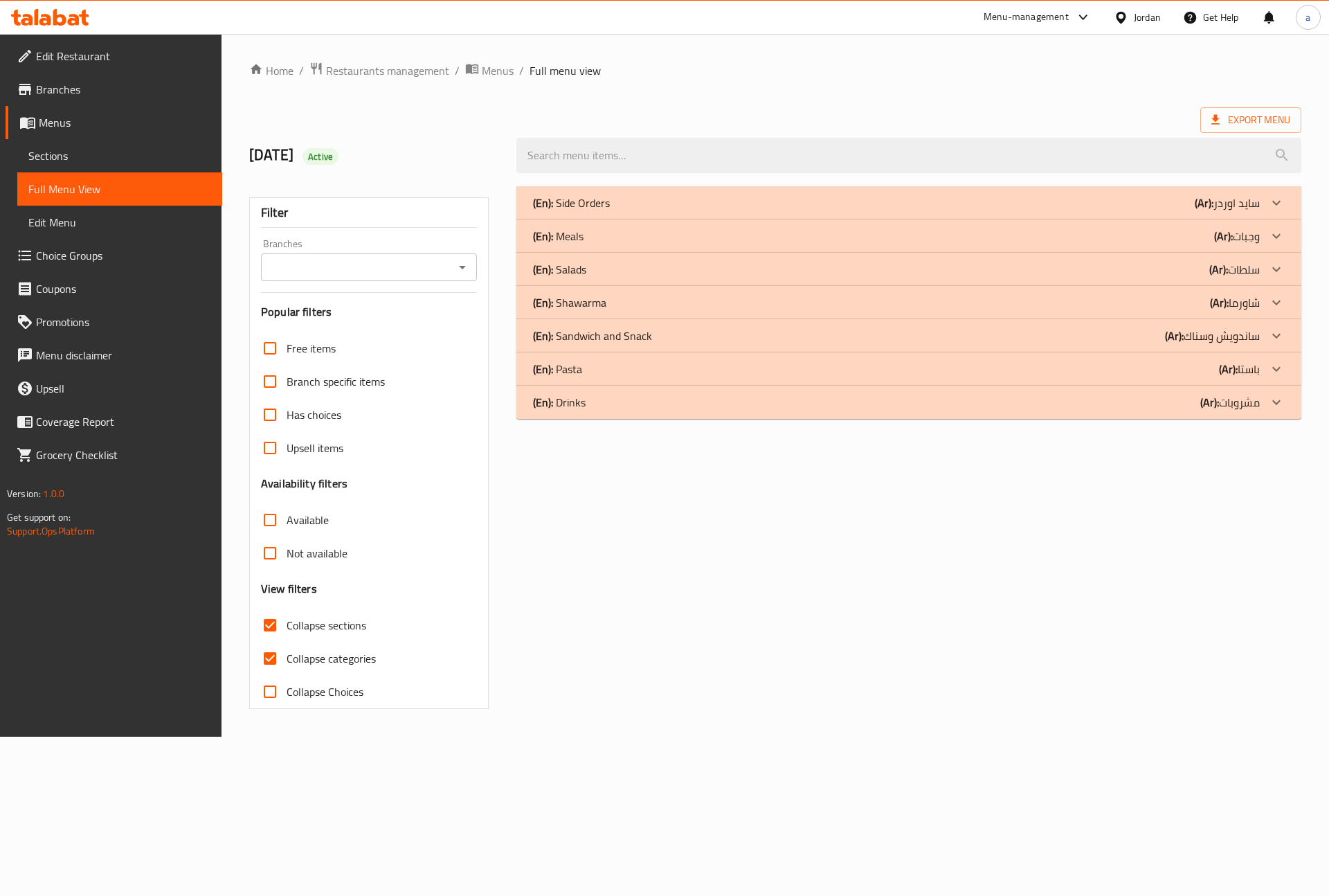
click at [318, 661] on span "Collapse categories" at bounding box center [331, 658] width 89 height 16
click at [287, 661] on input "Collapse categories" at bounding box center [270, 658] width 33 height 33
checkbox input "false"
click at [601, 357] on div "(En): Pasta (Ar): باستا" at bounding box center [909, 369] width 785 height 33
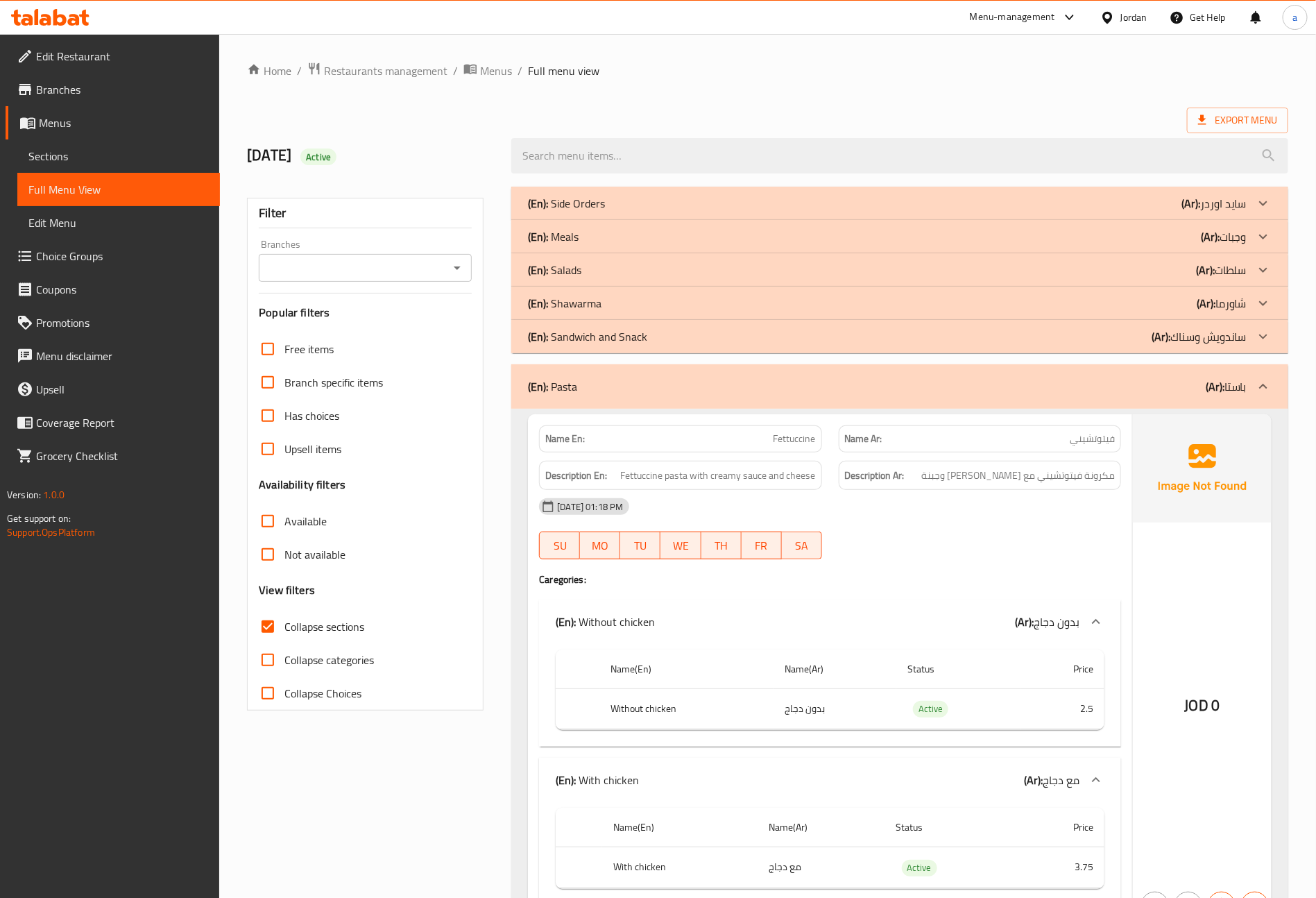
click at [595, 272] on div "(En): Salads (Ar): سلطات" at bounding box center [887, 270] width 719 height 16
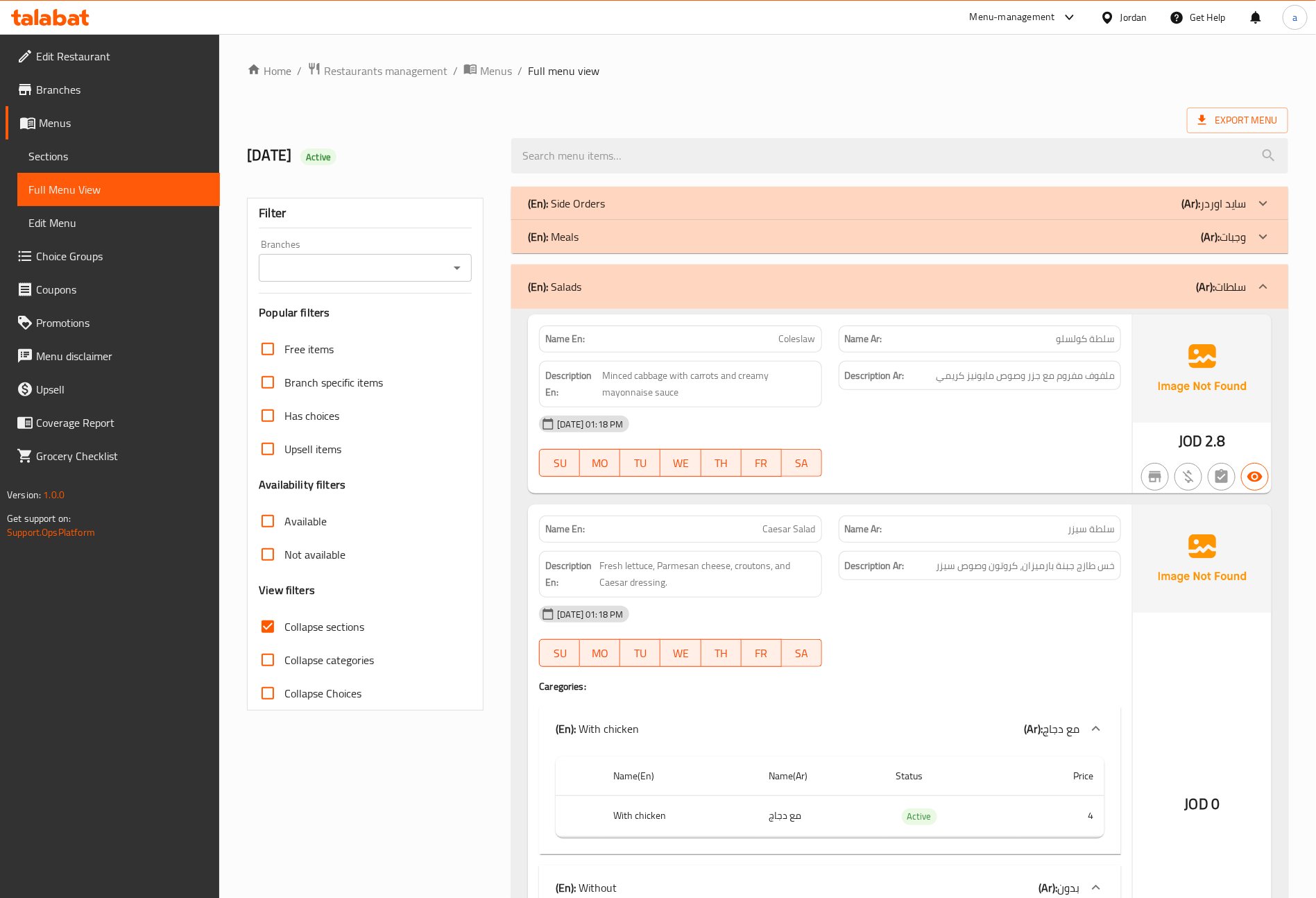
drag, startPoint x: 694, startPoint y: 310, endPoint x: 424, endPoint y: 788, distance: 549.0
click at [760, 108] on div "Export Menu" at bounding box center [767, 121] width 1042 height 26
